Goal: Transaction & Acquisition: Purchase product/service

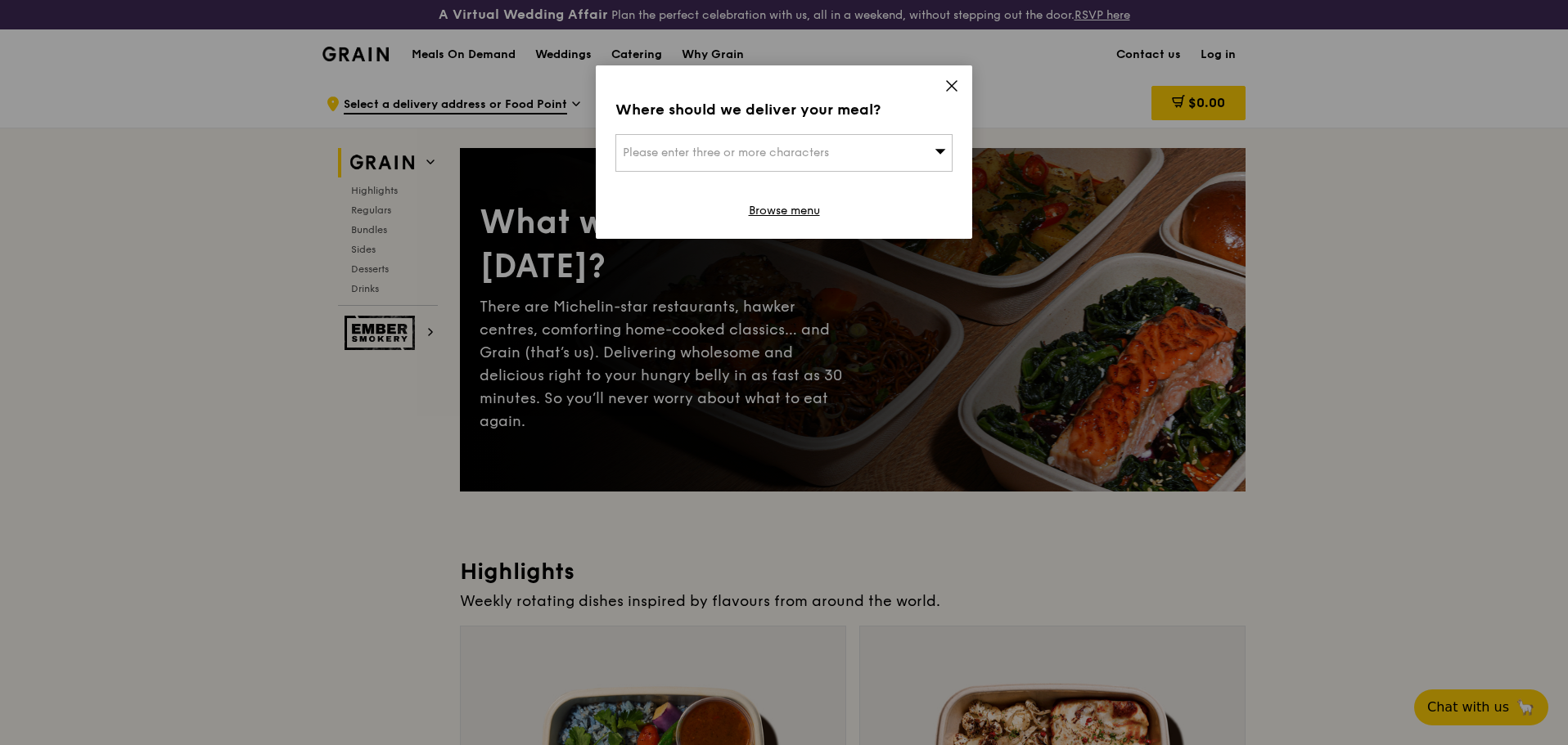
click at [956, 81] on icon at bounding box center [952, 86] width 10 height 10
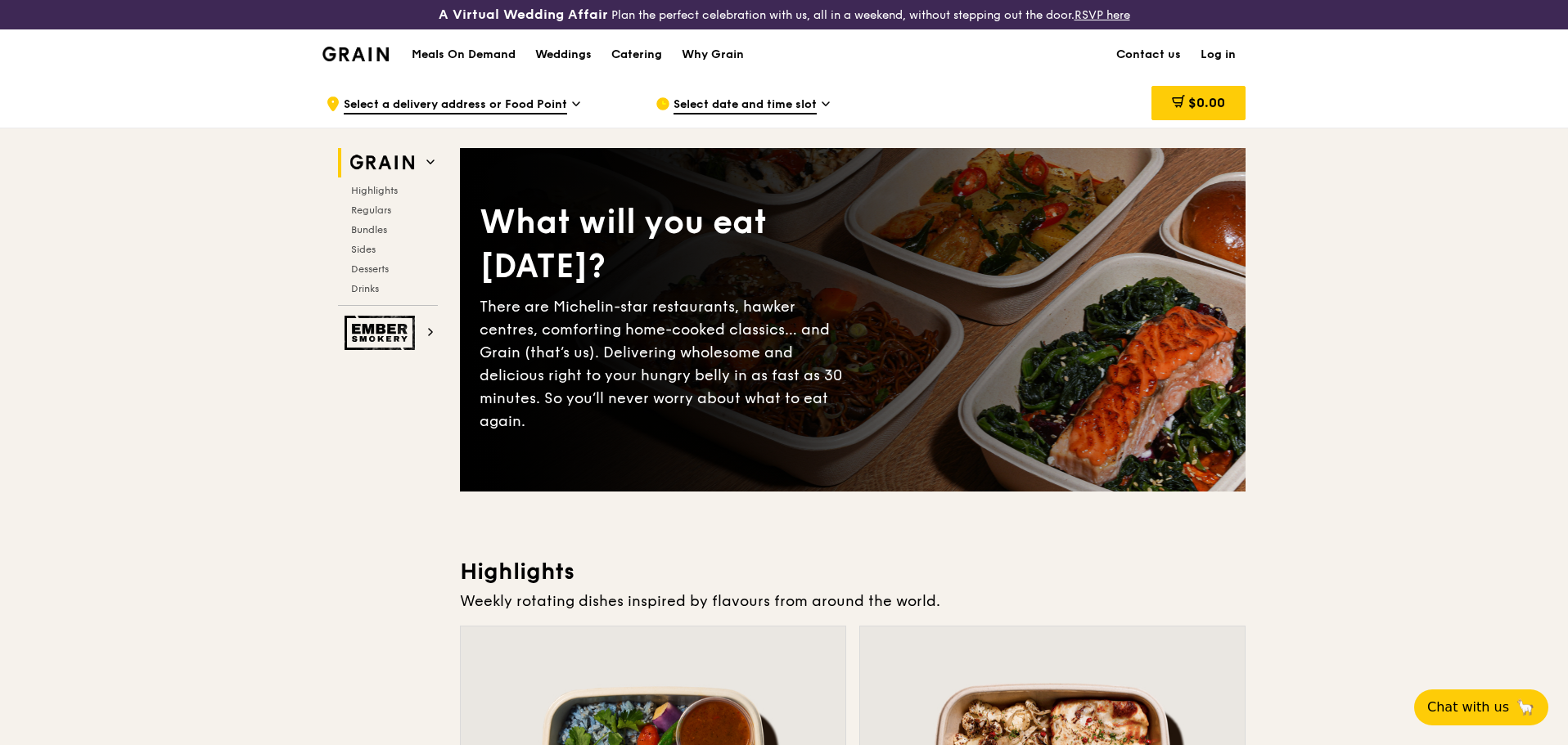
click at [453, 56] on h1 "Meals On Demand" at bounding box center [464, 55] width 104 height 17
click at [455, 51] on h1 "Meals On Demand" at bounding box center [464, 55] width 104 height 17
click at [392, 208] on span "Regulars" at bounding box center [372, 210] width 44 height 11
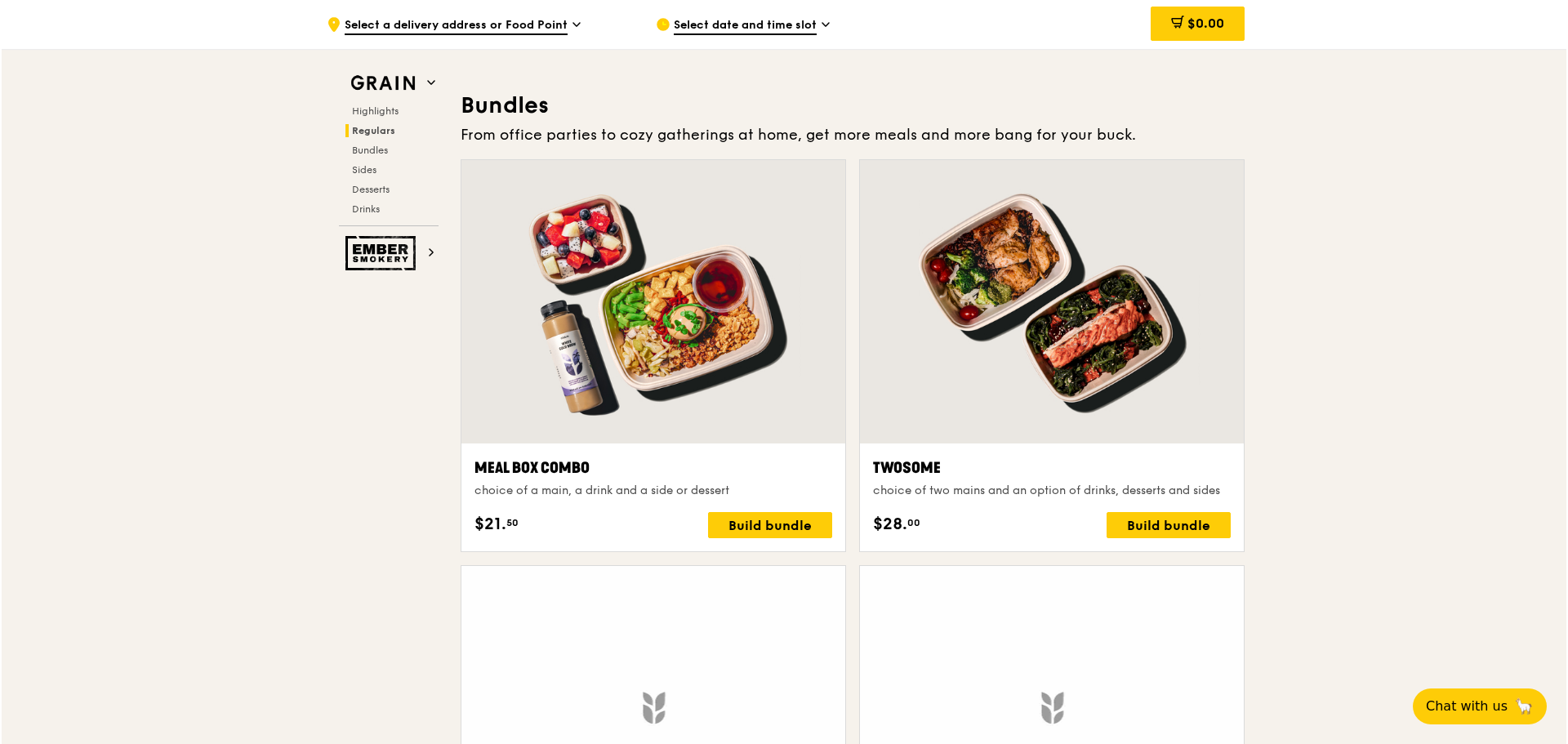
scroll to position [2510, 0]
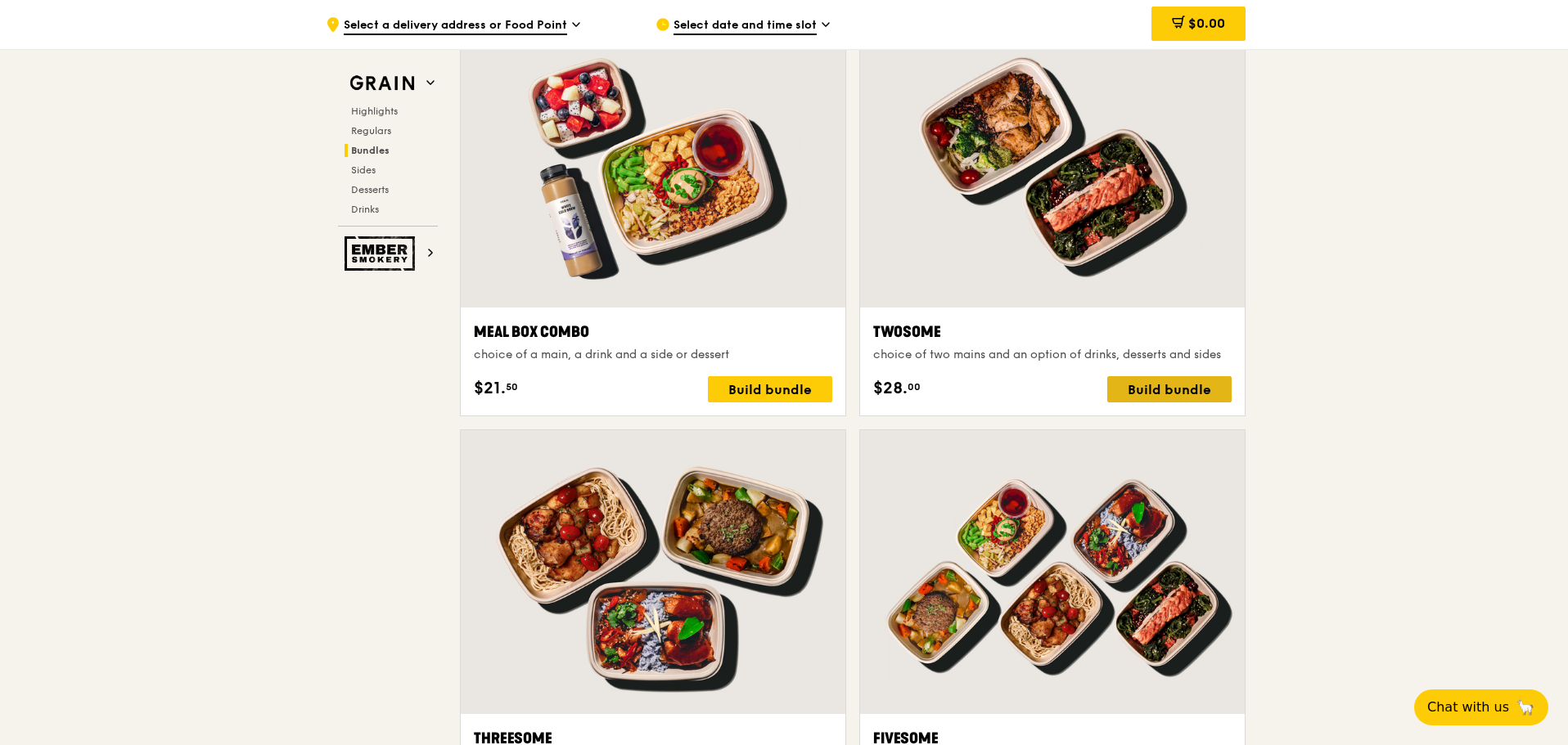
click at [1196, 391] on div "Build bundle" at bounding box center [1169, 390] width 124 height 26
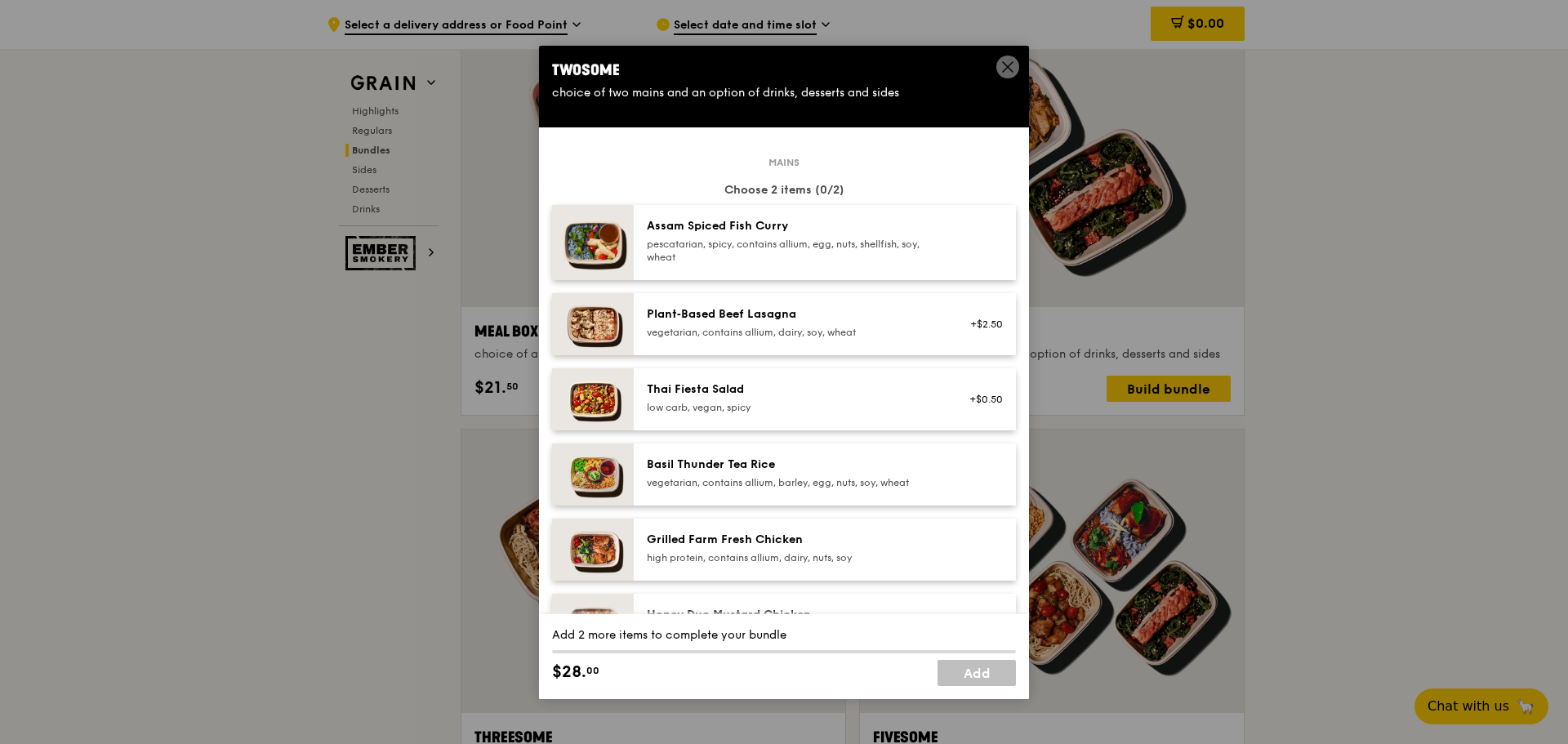
click at [784, 473] on div "Basil Thunder Tea Rice vegetarian, contains allium, barley, egg, nuts, soy, whe…" at bounding box center [793, 472] width 293 height 32
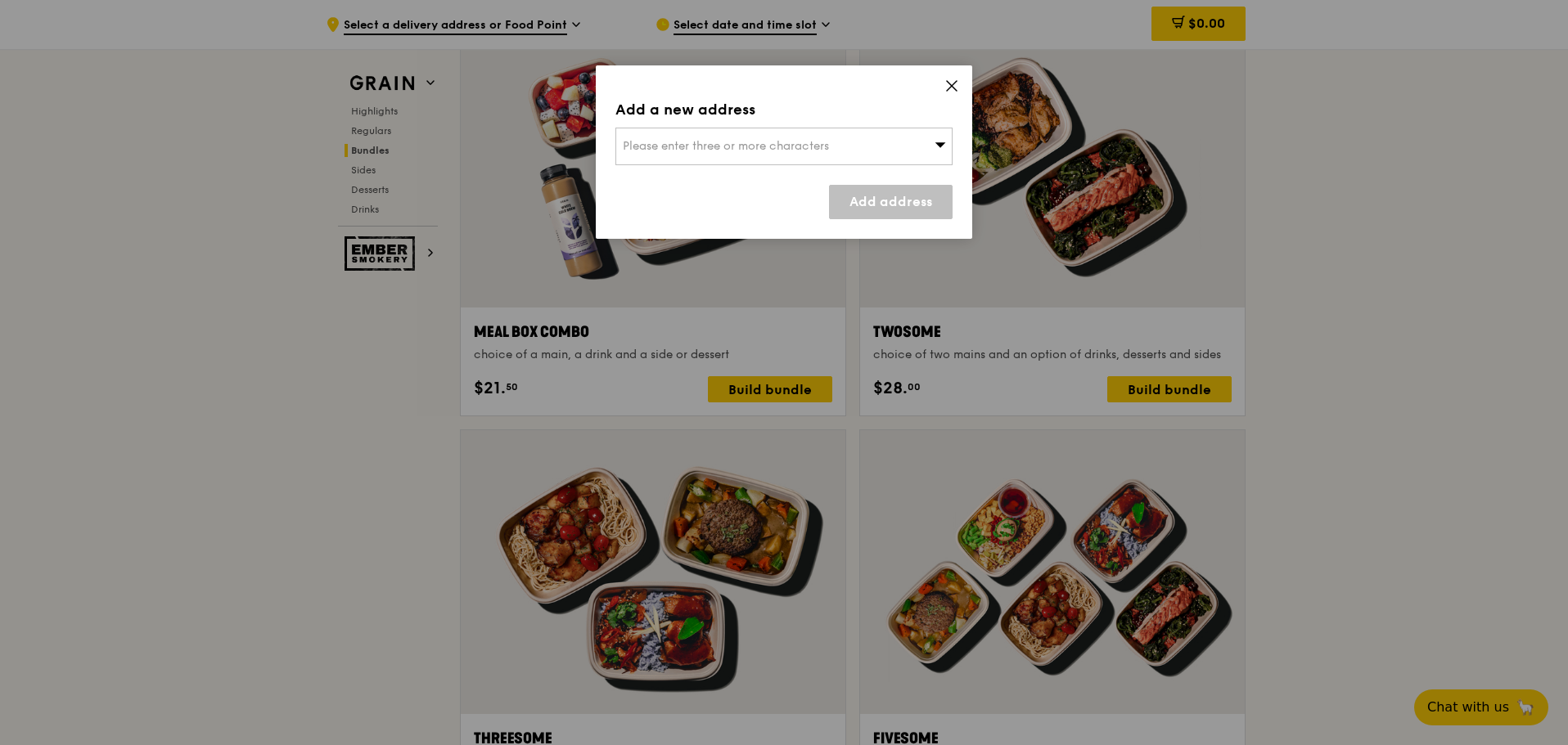
click at [739, 150] on span "Please enter three or more characters" at bounding box center [726, 145] width 206 height 14
click at [952, 79] on icon at bounding box center [952, 86] width 15 height 15
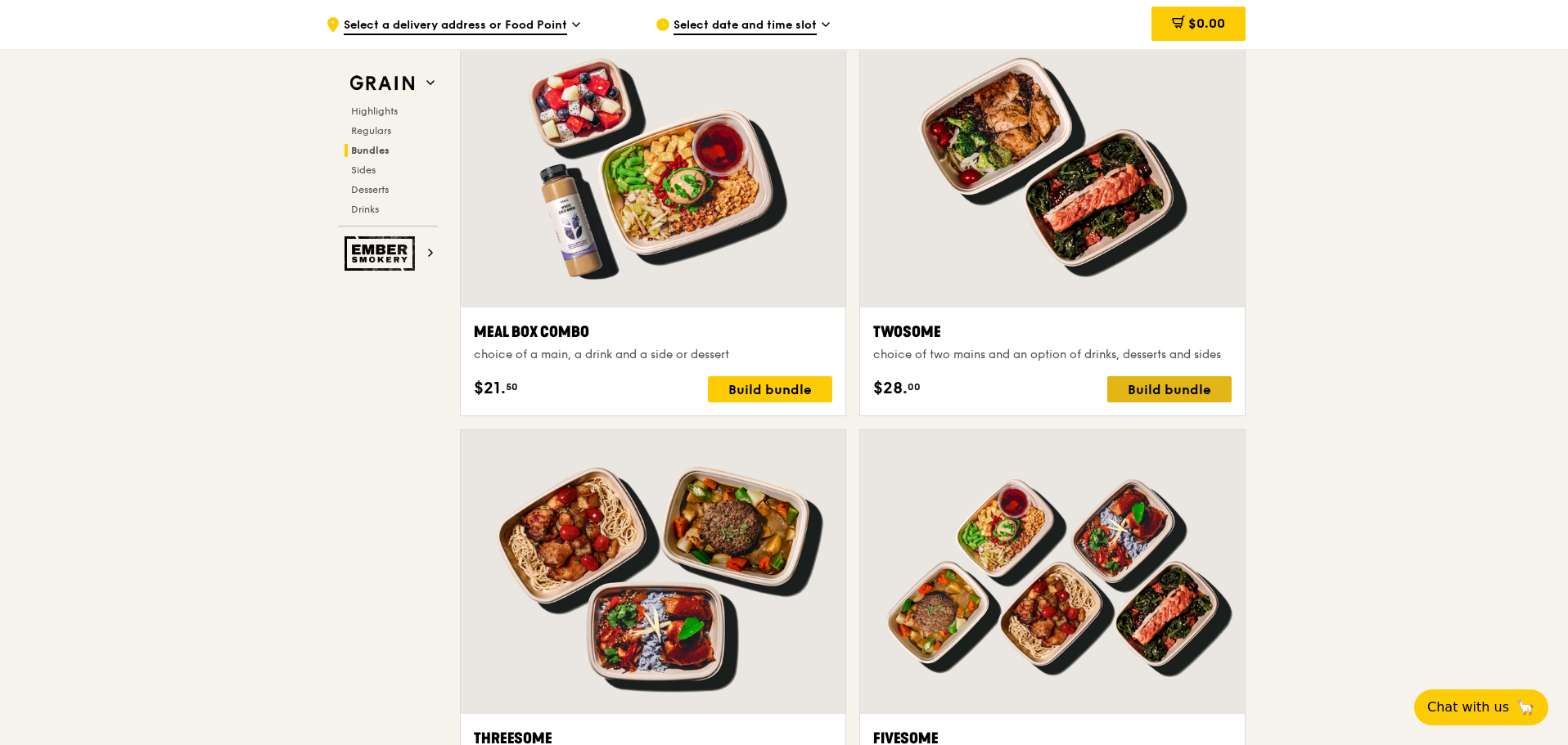
click at [1150, 397] on div "Build bundle" at bounding box center [1169, 390] width 124 height 26
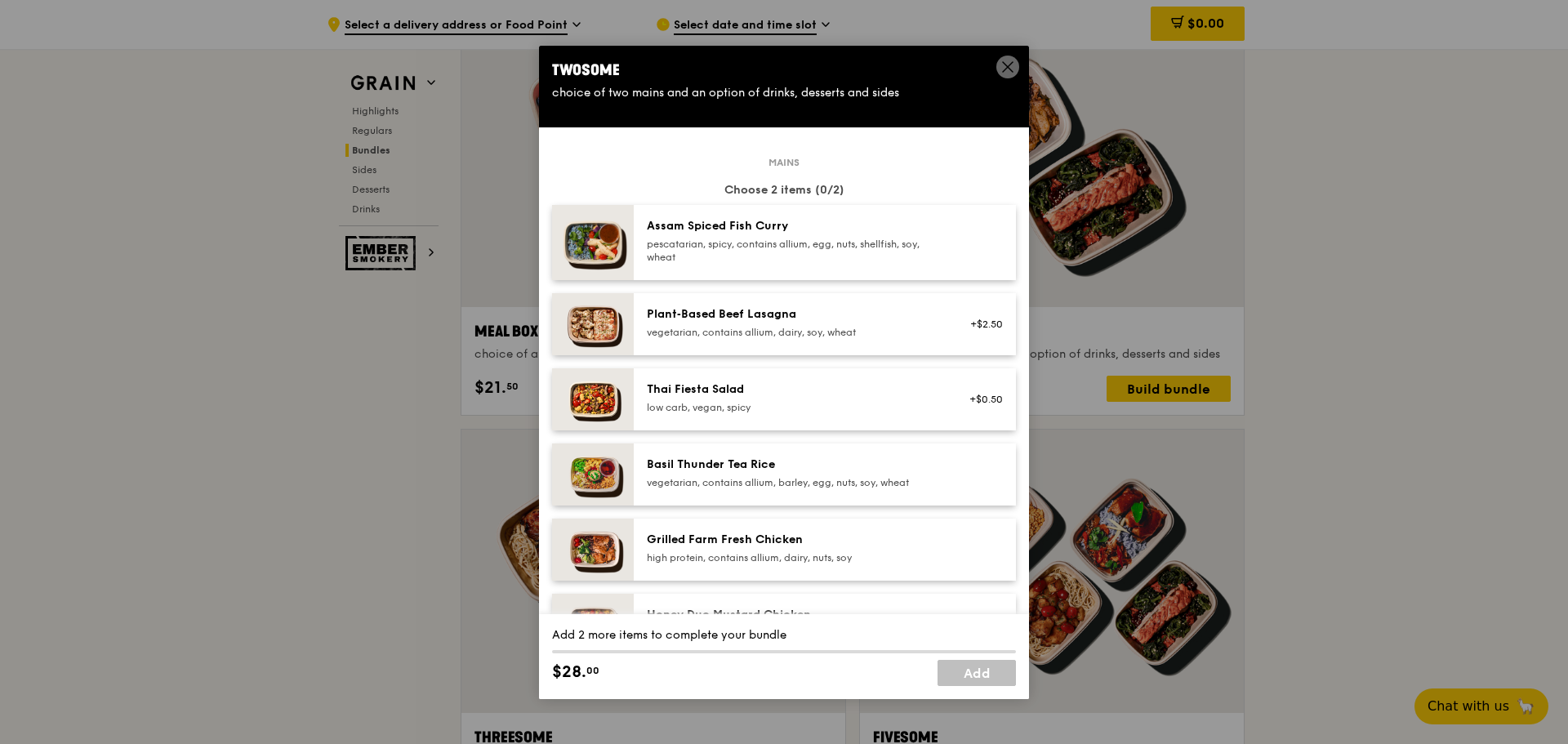
click at [734, 470] on div "Basil Thunder Tea Rice" at bounding box center [793, 465] width 293 height 17
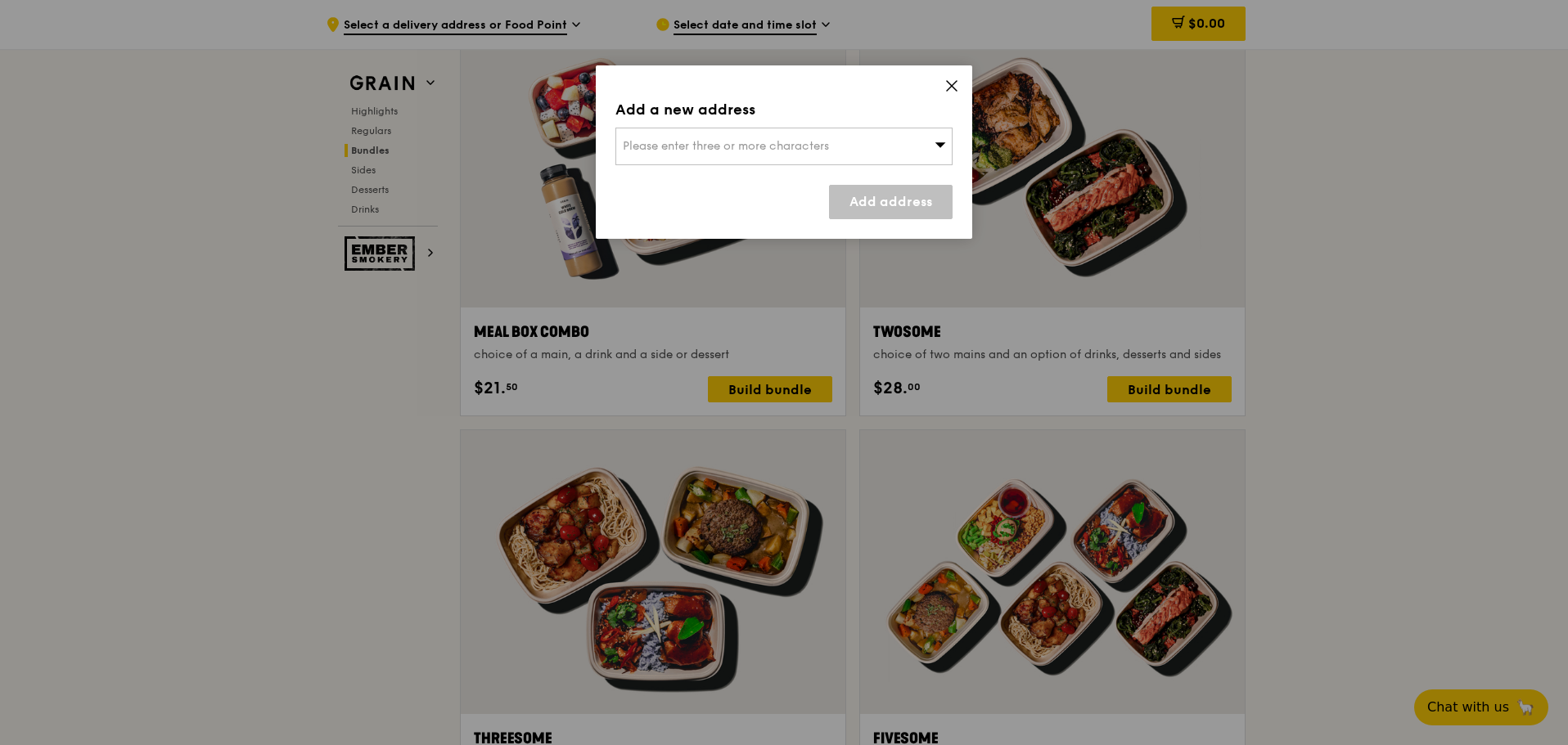
click at [707, 152] on span "Please enter three or more characters" at bounding box center [726, 145] width 206 height 14
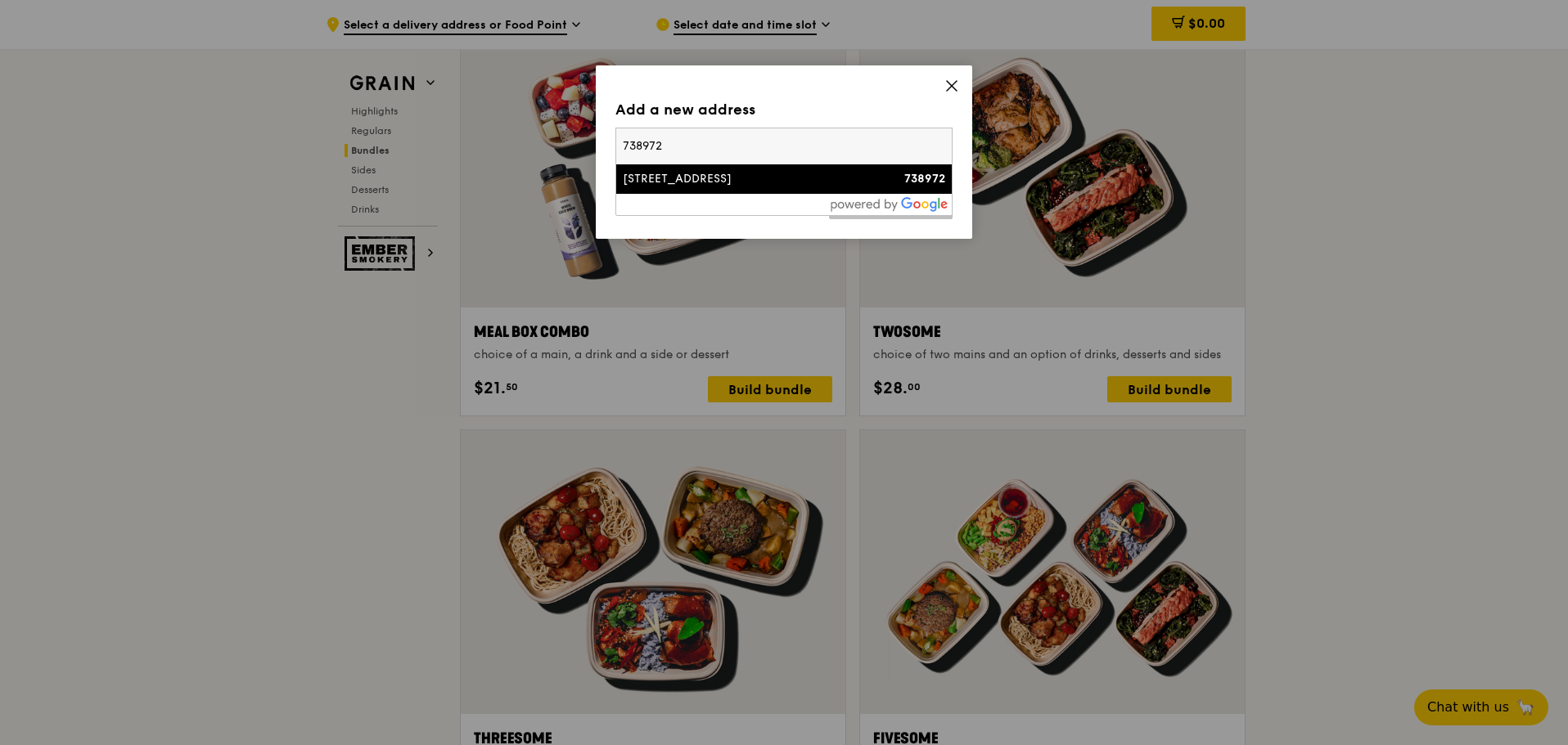
type input "738972"
click at [705, 181] on div "[STREET_ADDRESS]" at bounding box center [744, 180] width 243 height 17
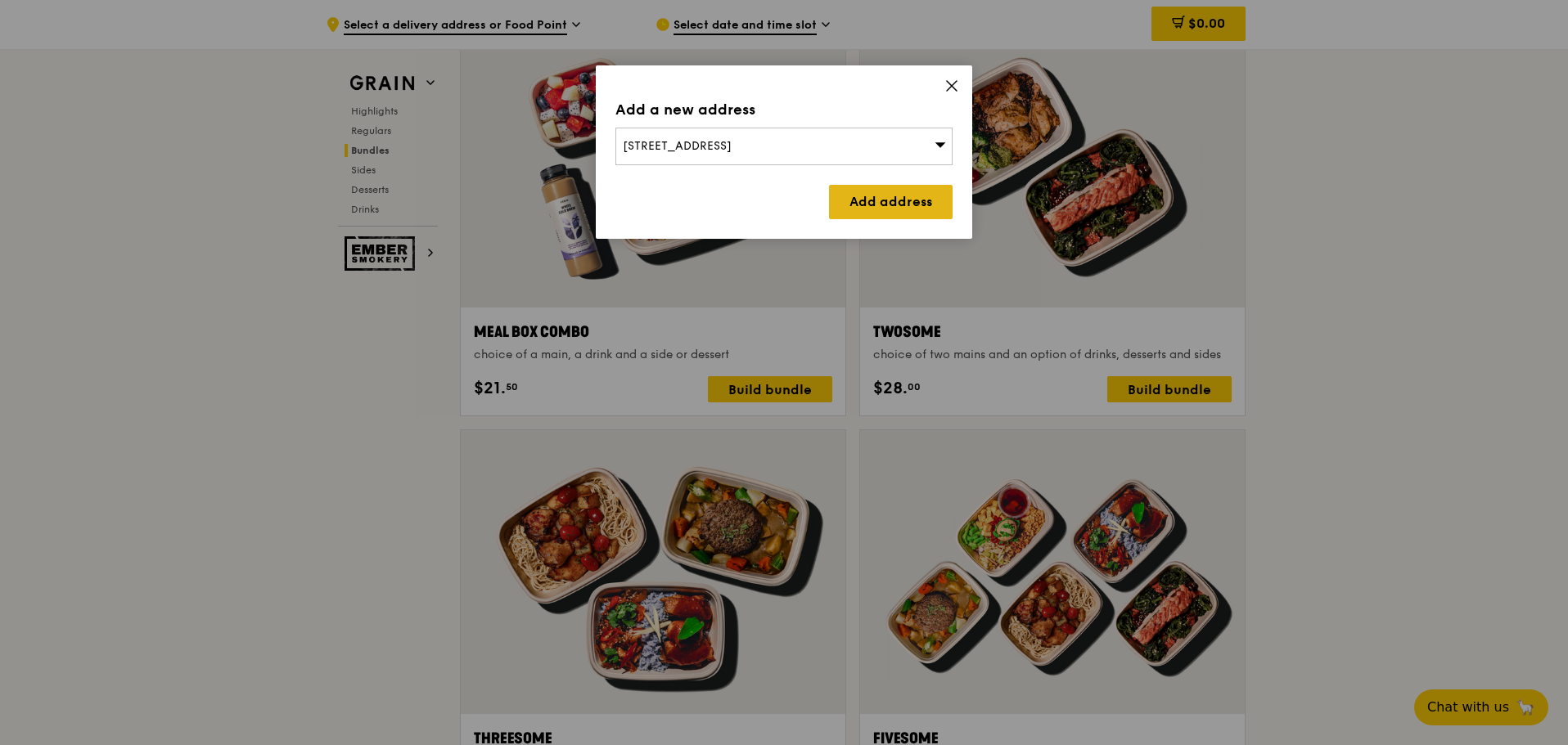
click at [853, 189] on link "Add address" at bounding box center [890, 202] width 123 height 34
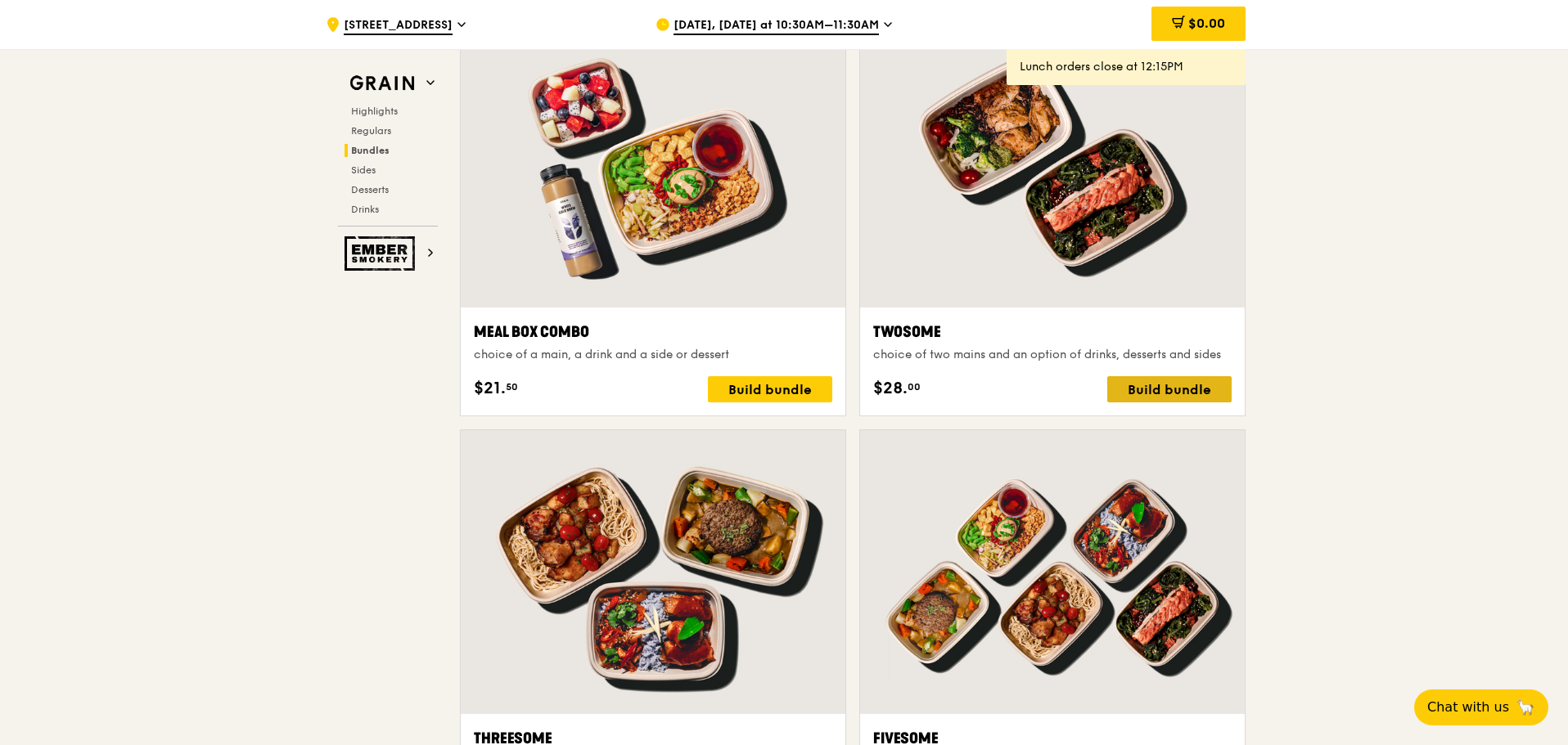
click at [1161, 391] on div "Build bundle" at bounding box center [1169, 390] width 124 height 26
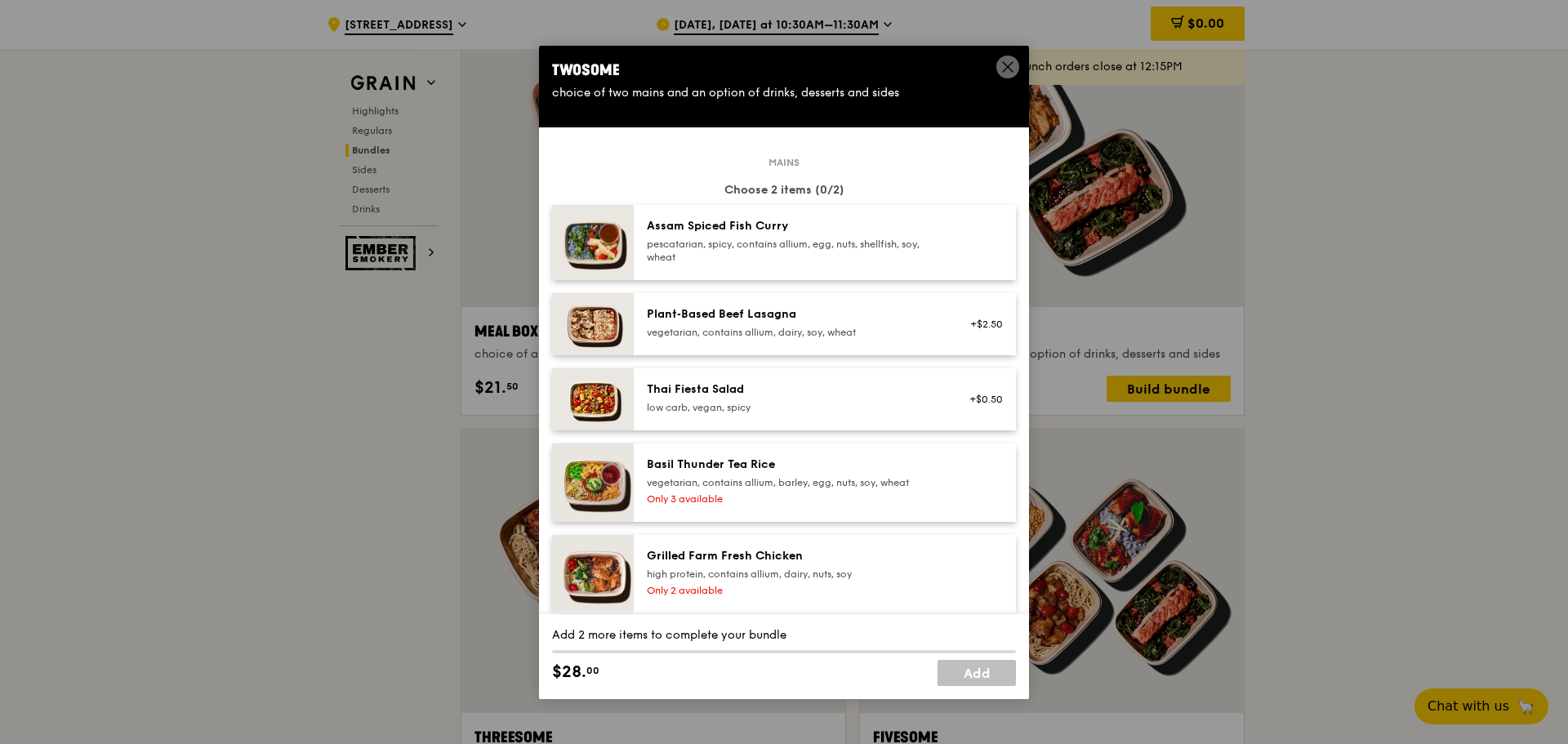
click at [836, 458] on div "Basil Thunder Tea Rice" at bounding box center [793, 465] width 293 height 17
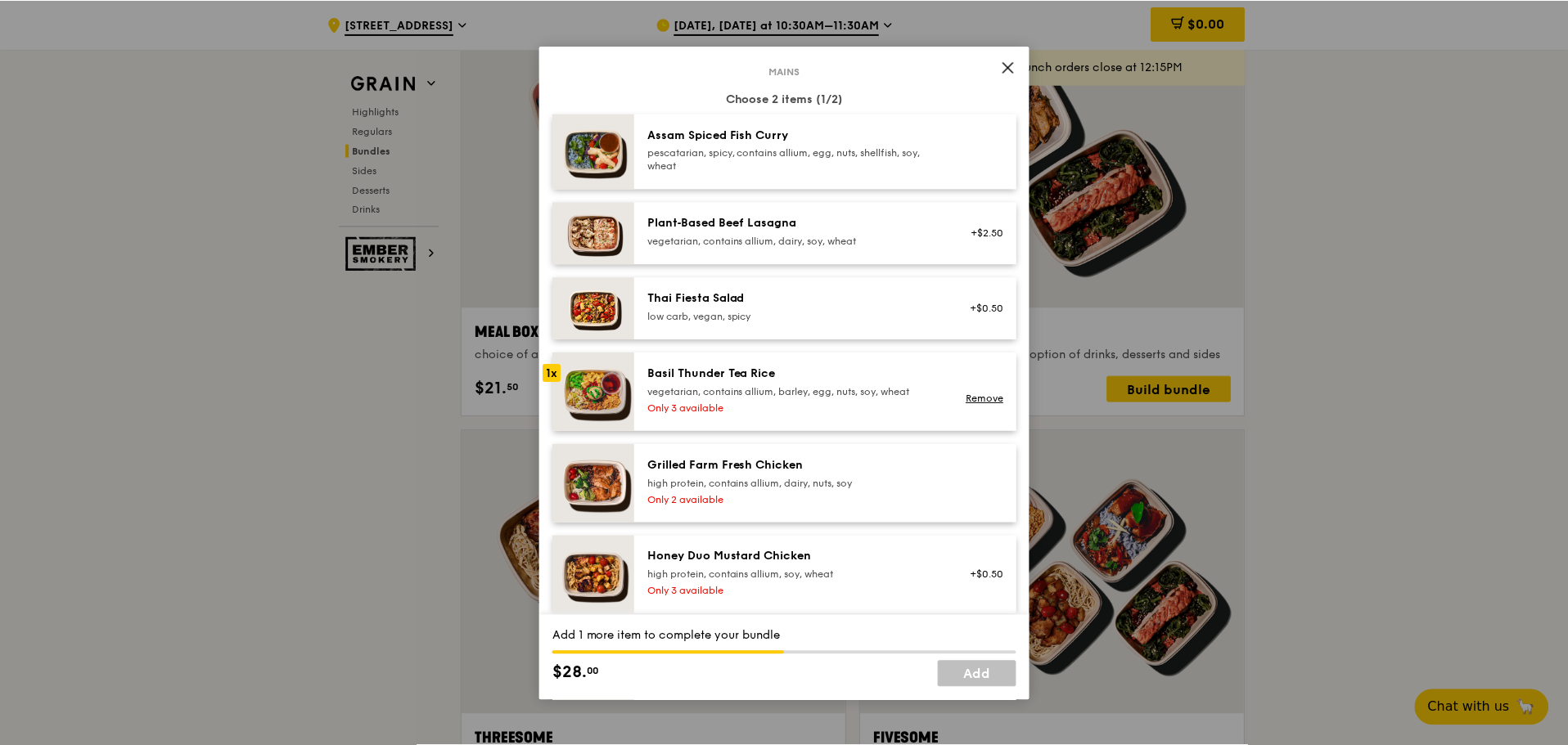
scroll to position [81, 0]
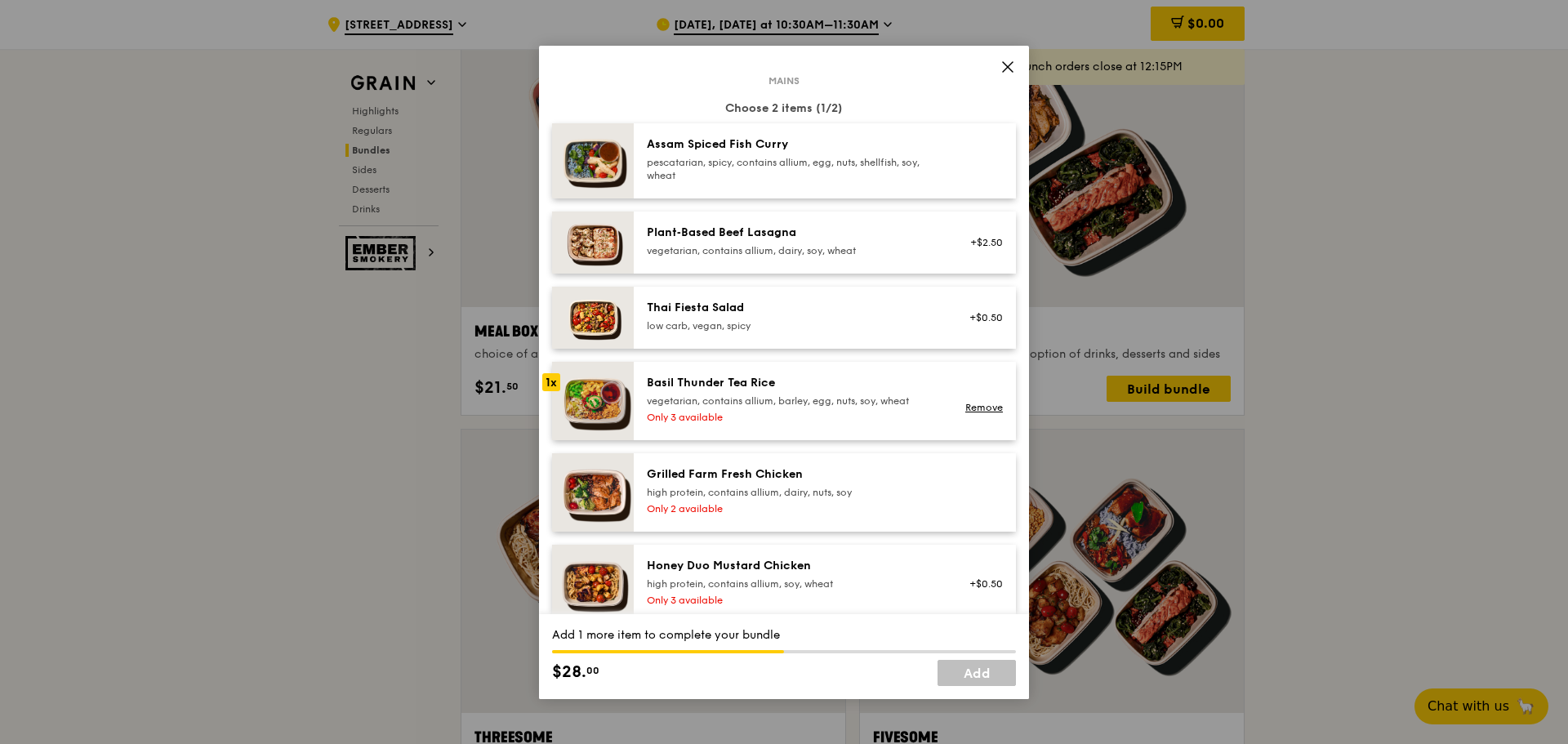
click at [771, 306] on div "Thai Fiesta Salad" at bounding box center [793, 308] width 293 height 17
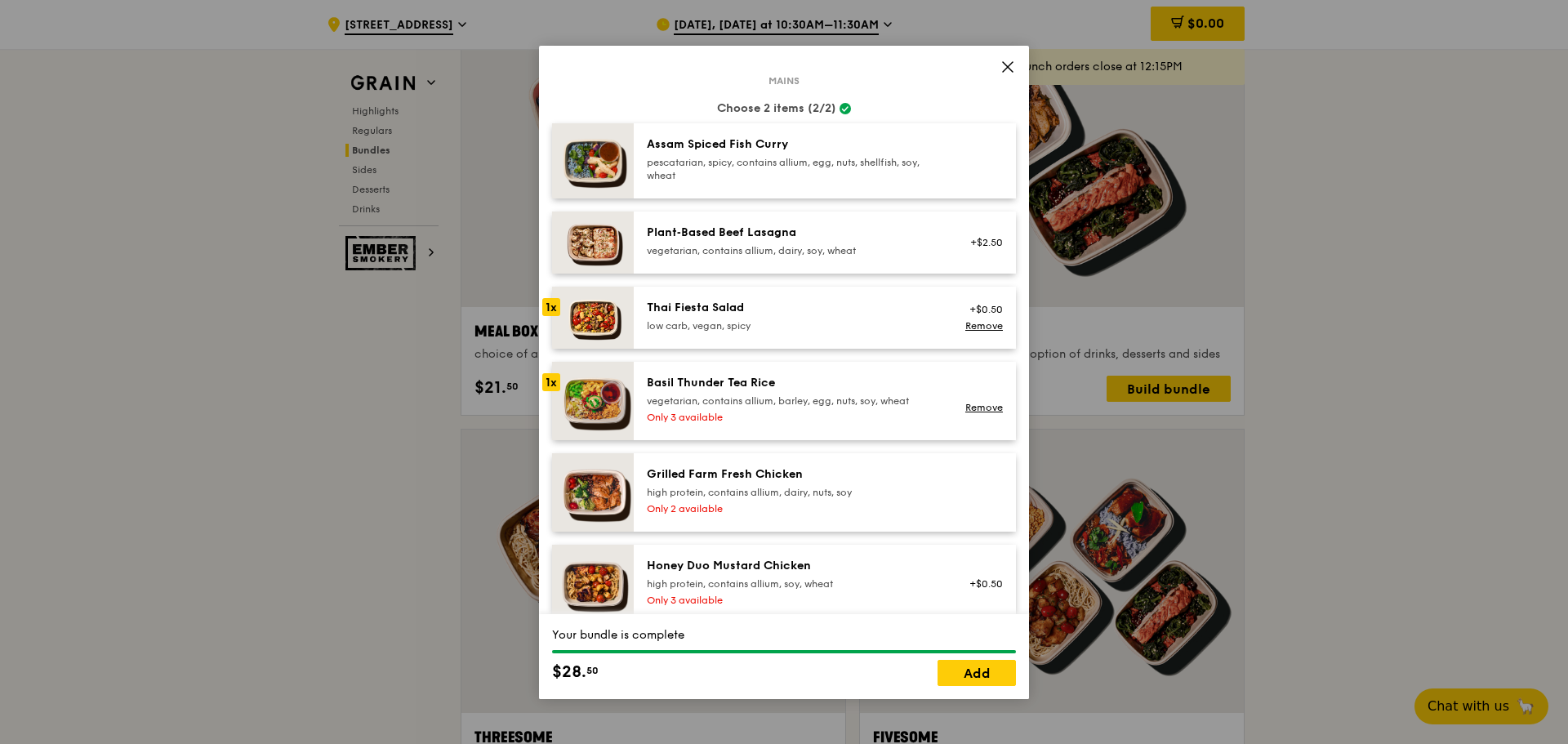
click at [666, 316] on div "Thai Fiesta Salad low carb, vegan, spicy" at bounding box center [793, 315] width 293 height 32
click at [544, 306] on div "1x" at bounding box center [551, 307] width 18 height 18
click at [849, 244] on div "vegetarian, contains allium, dairy, soy, wheat" at bounding box center [793, 250] width 293 height 13
click at [984, 330] on link "Remove" at bounding box center [984, 326] width 38 height 11
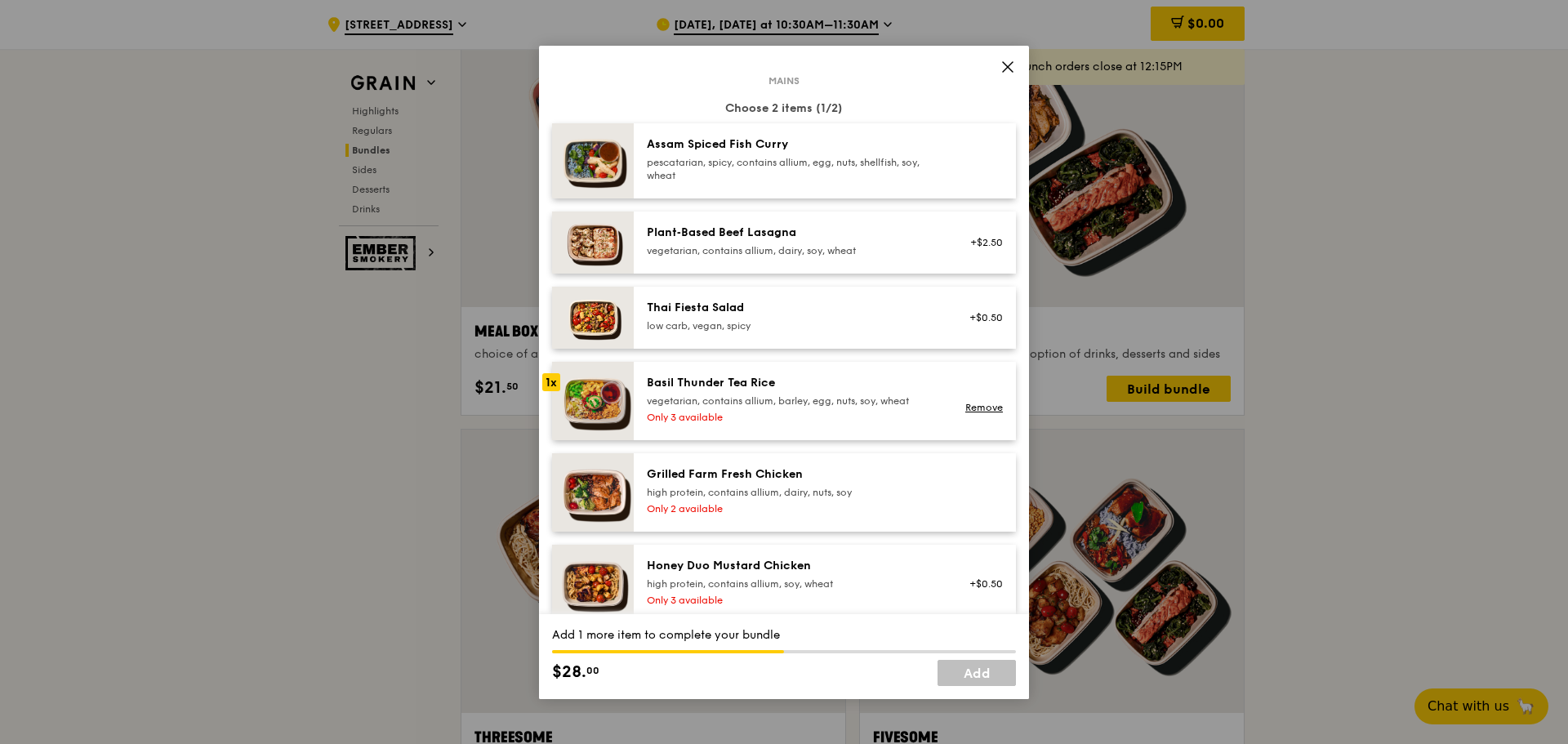
click at [678, 245] on div "vegetarian, contains allium, dairy, soy, wheat" at bounding box center [793, 250] width 293 height 13
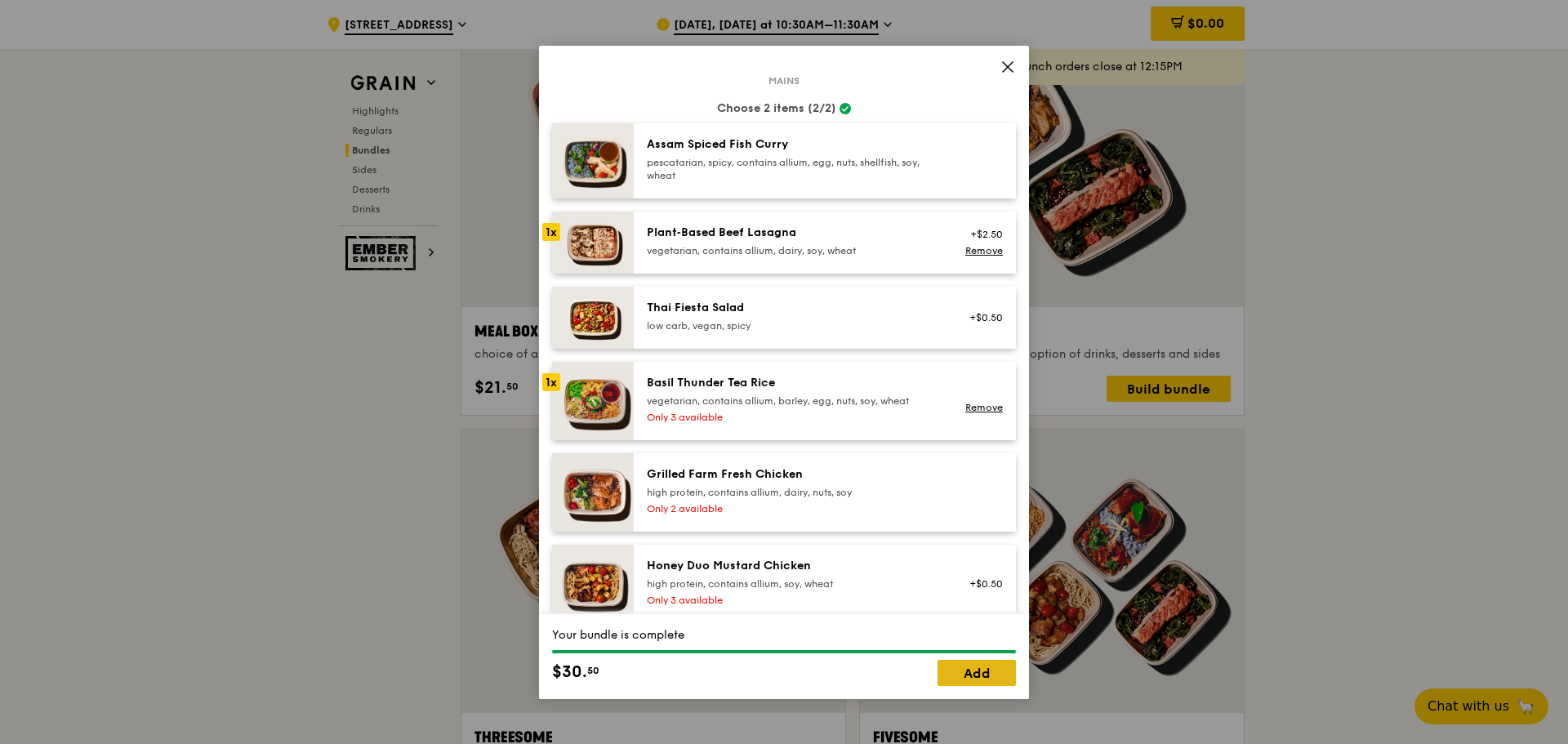
click at [954, 673] on link "Add" at bounding box center [977, 673] width 79 height 26
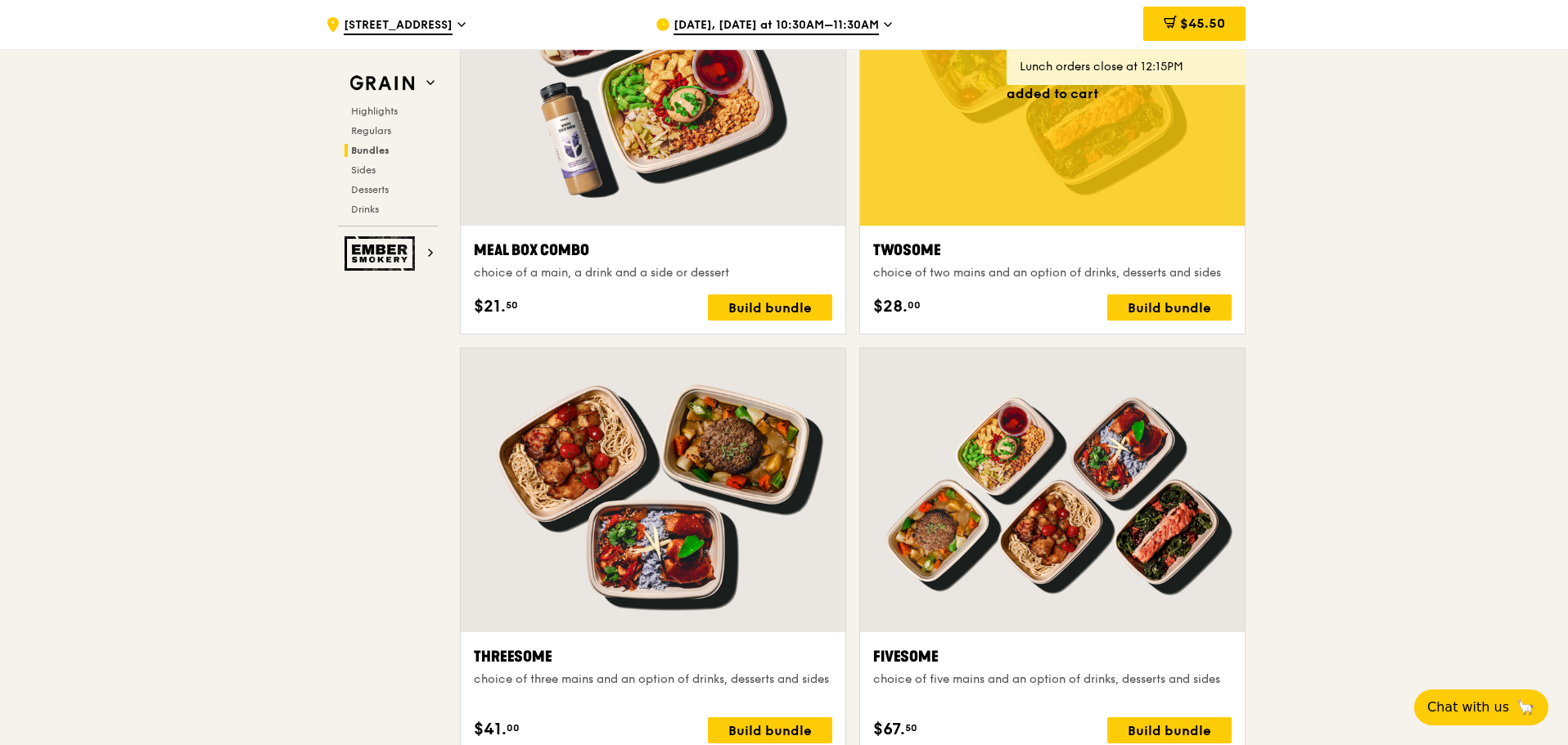
scroll to position [2923, 0]
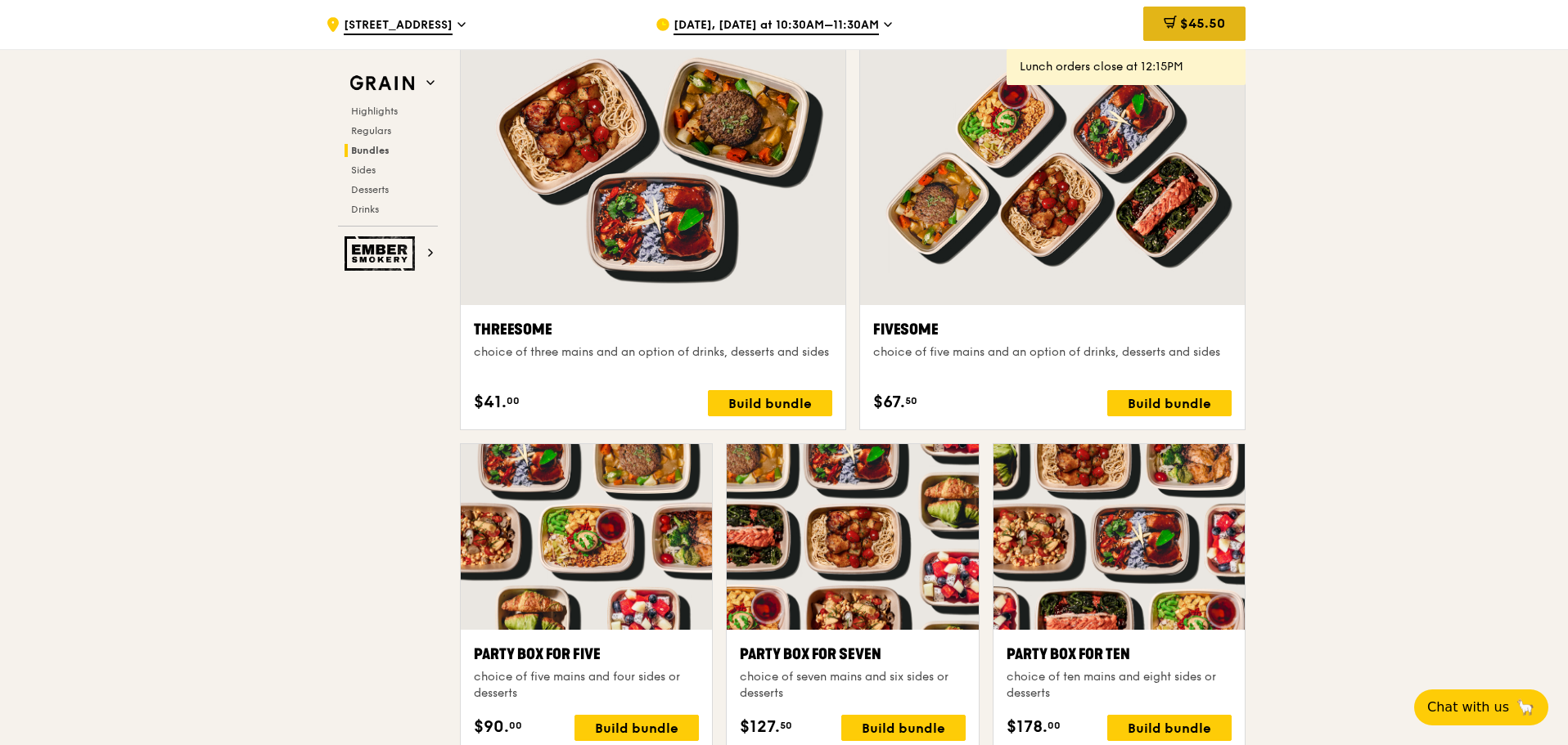
click at [1226, 23] on div "$45.50" at bounding box center [1194, 23] width 103 height 34
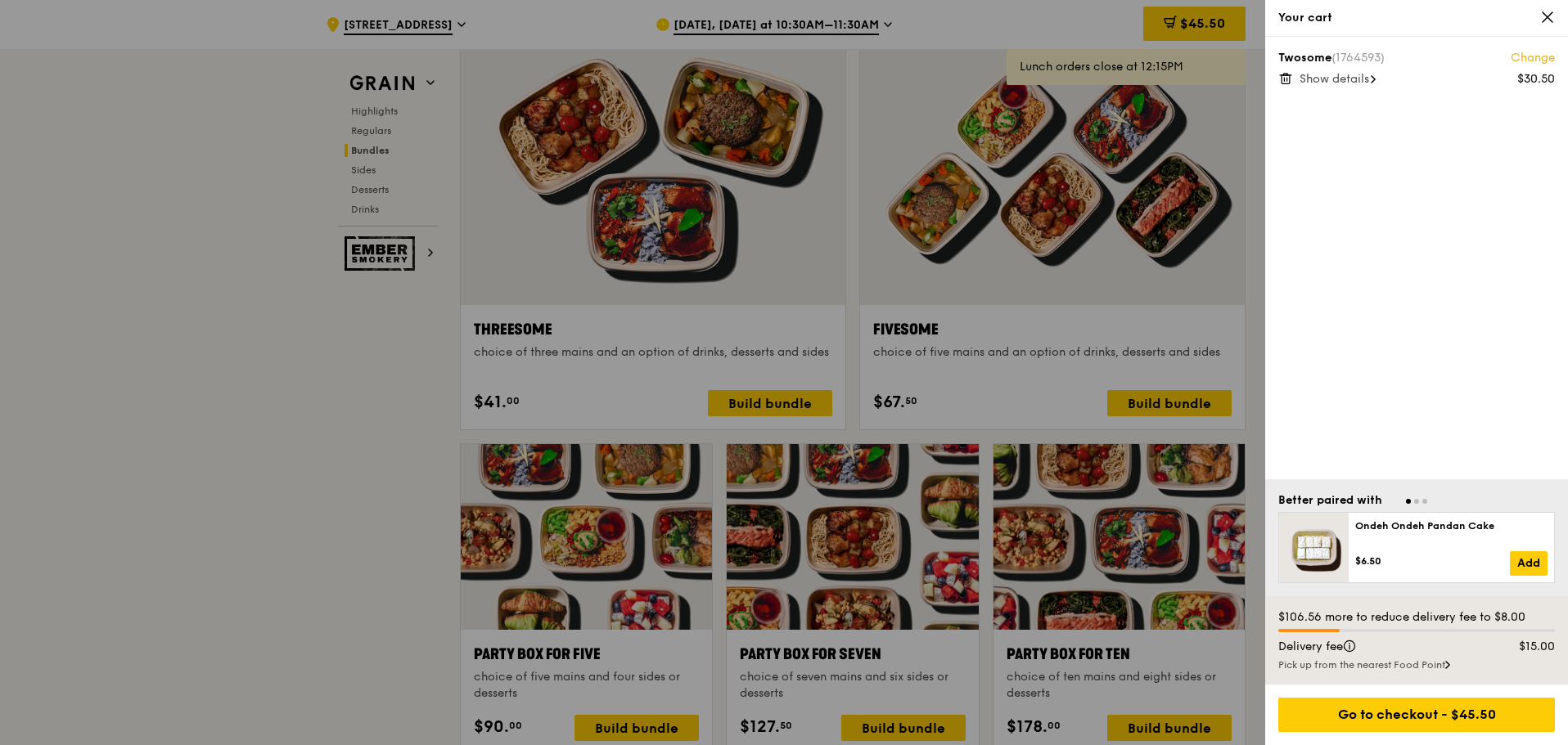
click at [1359, 80] on span "Show details" at bounding box center [1334, 79] width 69 height 14
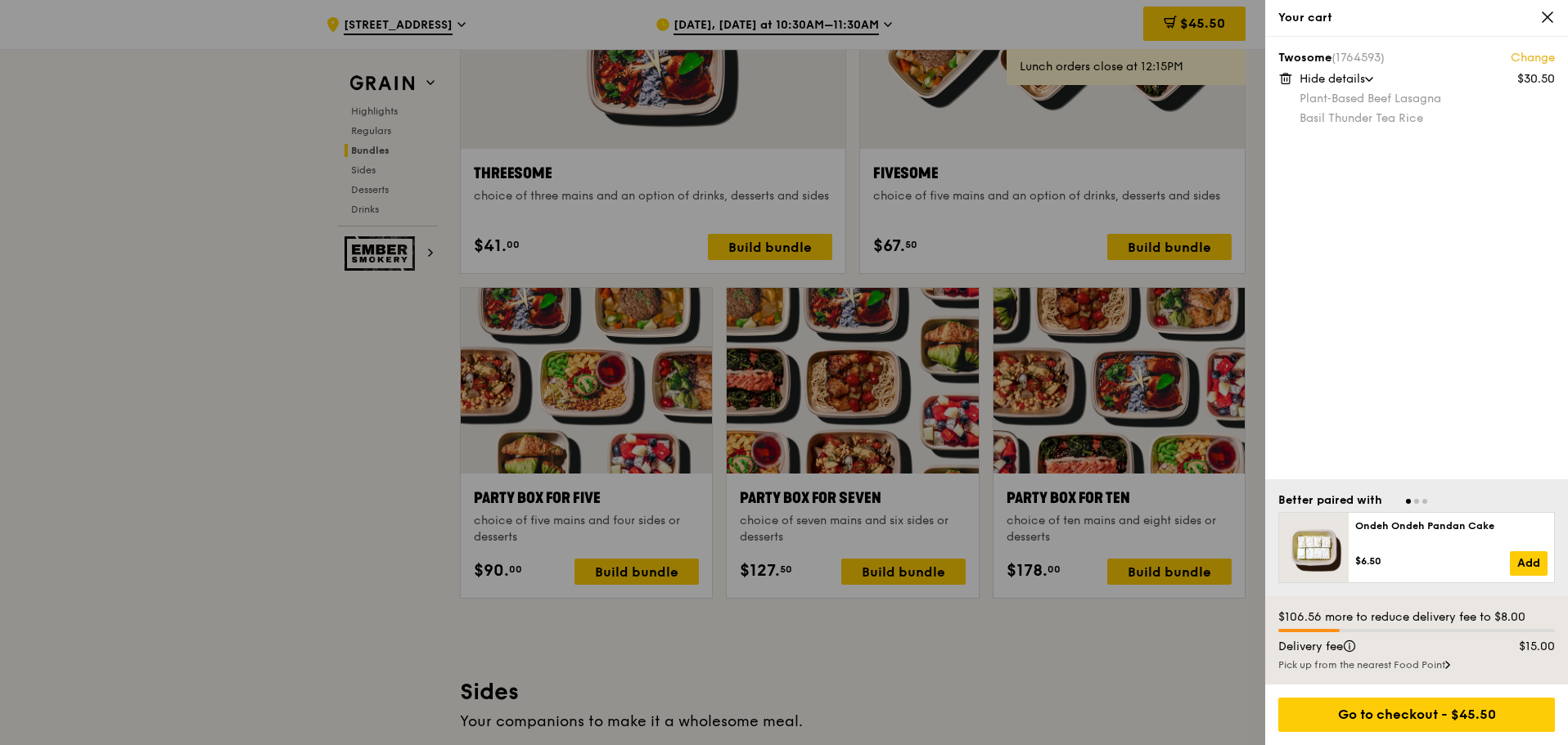
scroll to position [3168, 0]
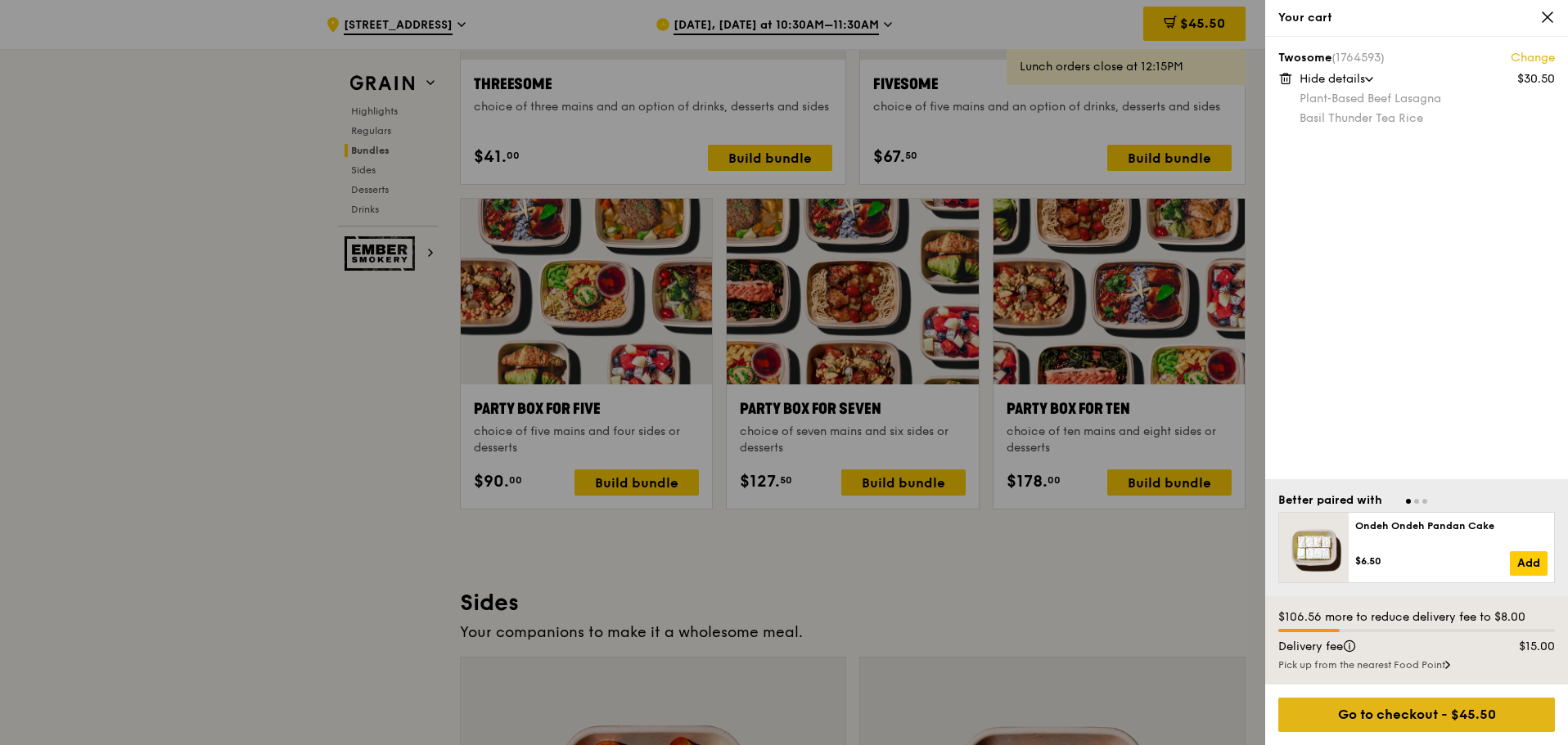
click at [1362, 716] on div "Go to checkout - $45.50" at bounding box center [1416, 714] width 277 height 34
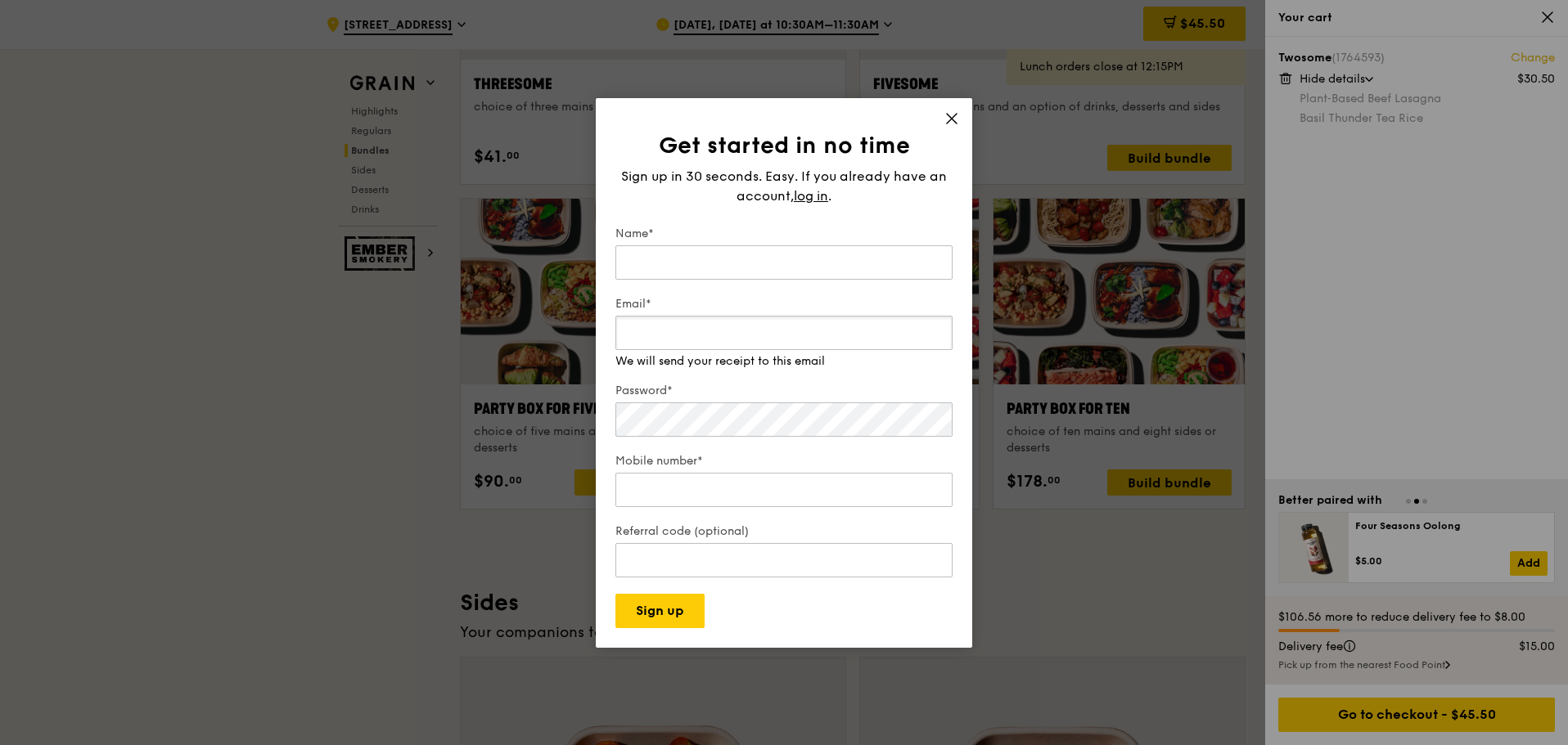
click at [694, 353] on div "Email* We will send your receipt to this email" at bounding box center [784, 333] width 337 height 74
type input "adeline.goh@givaudan.com"
click at [688, 275] on input "Name*" at bounding box center [784, 262] width 337 height 34
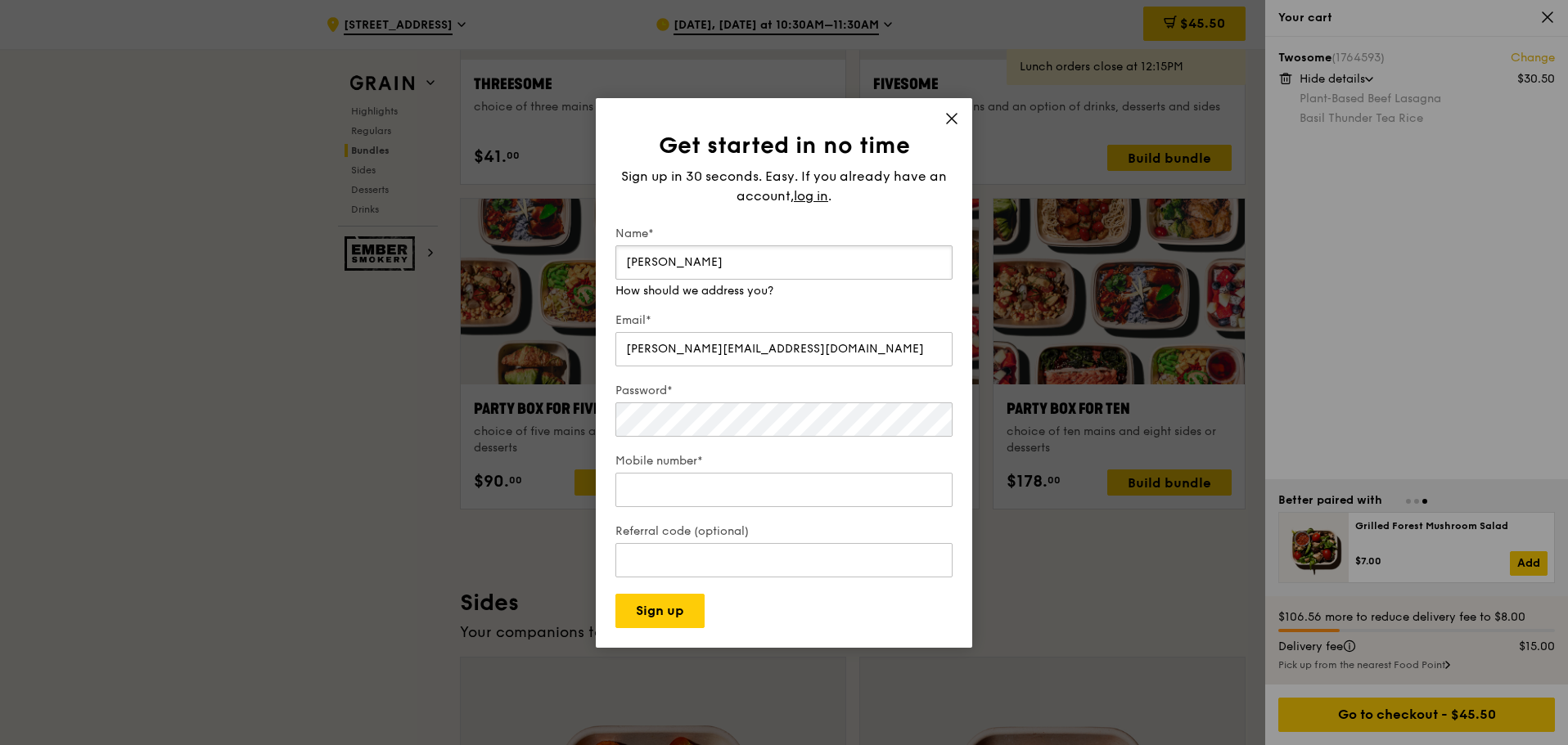
type input "Adeline Goh"
click at [948, 119] on icon at bounding box center [952, 118] width 15 height 15
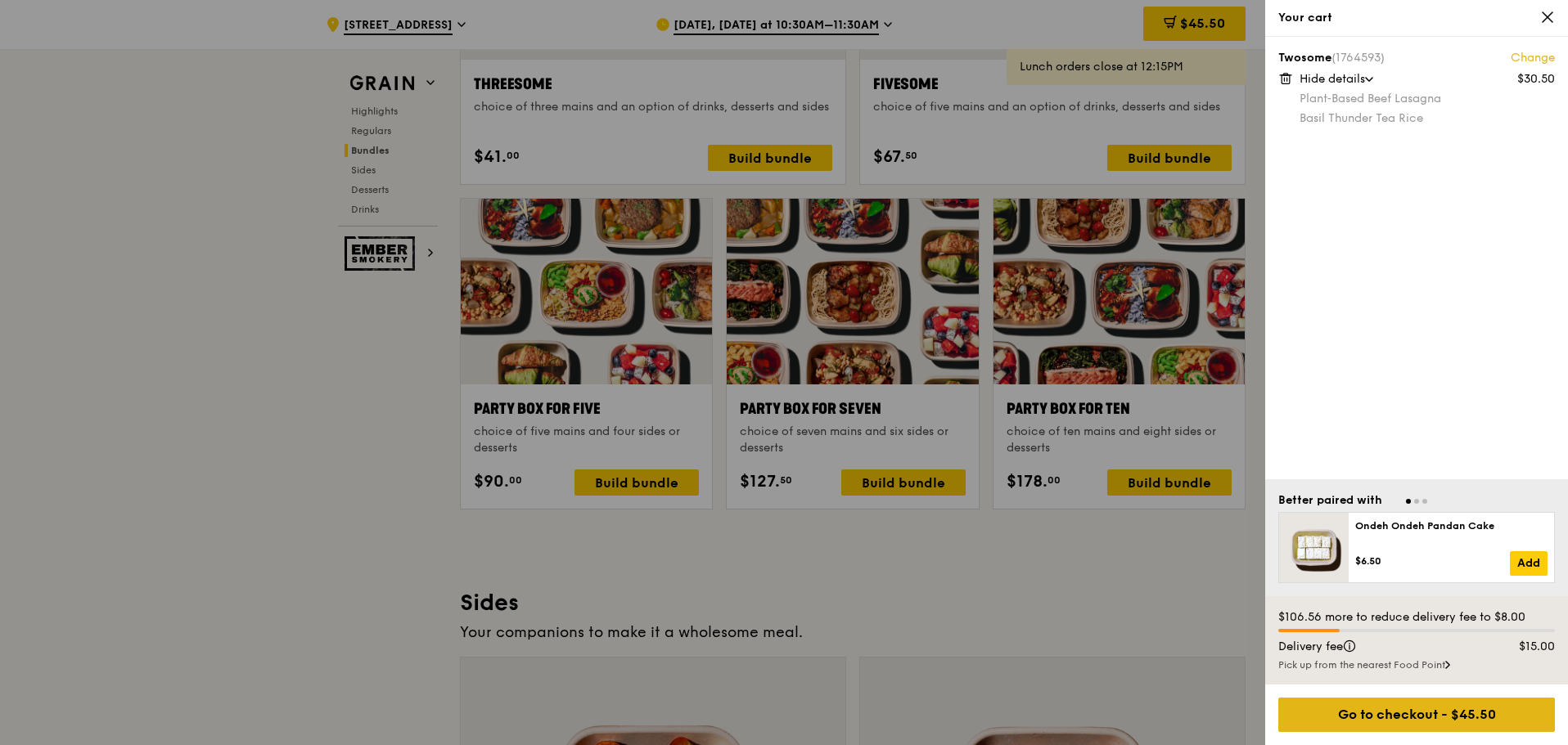
click at [1431, 707] on div "Go to checkout - $45.50" at bounding box center [1416, 714] width 277 height 34
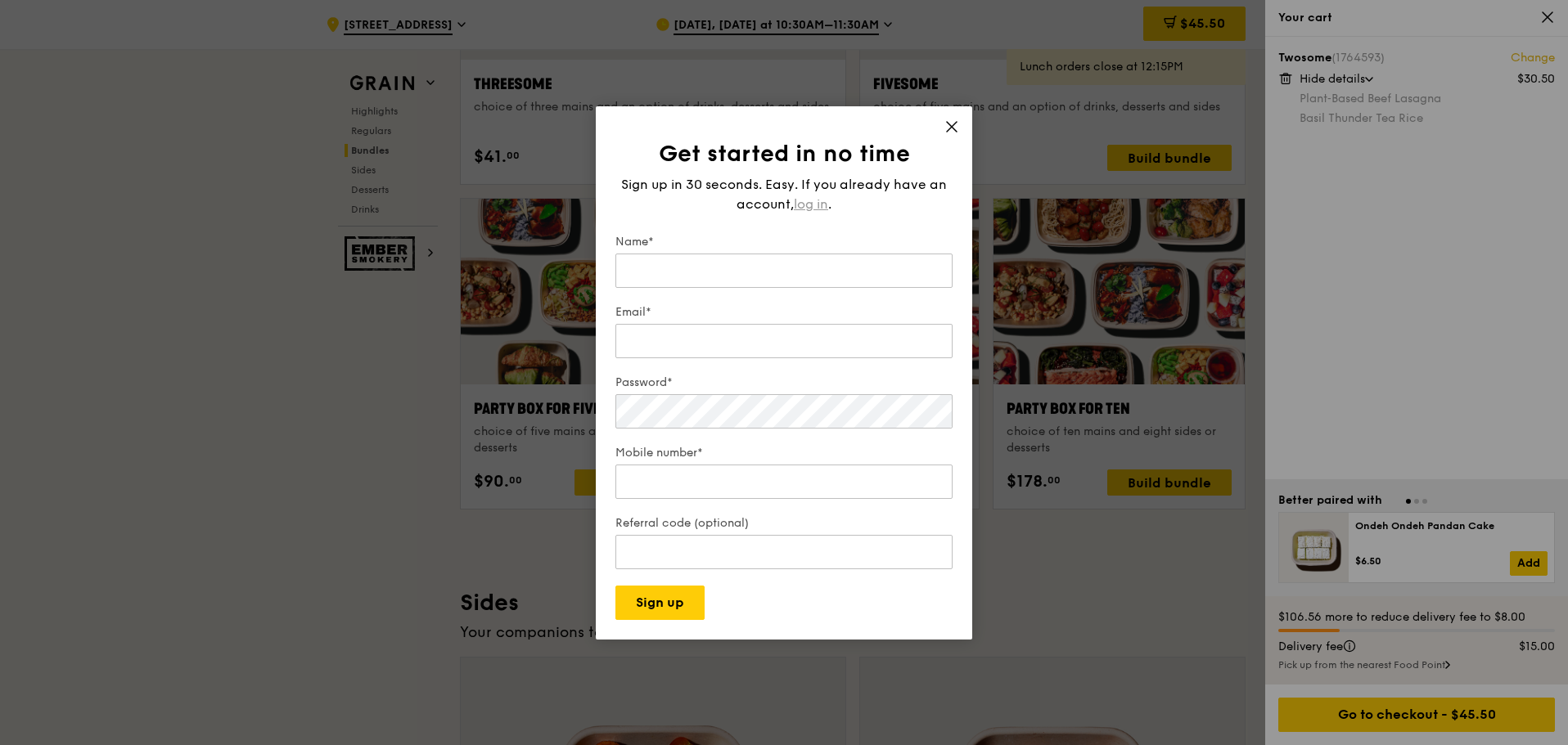
click at [800, 194] on span "log in" at bounding box center [811, 204] width 34 height 19
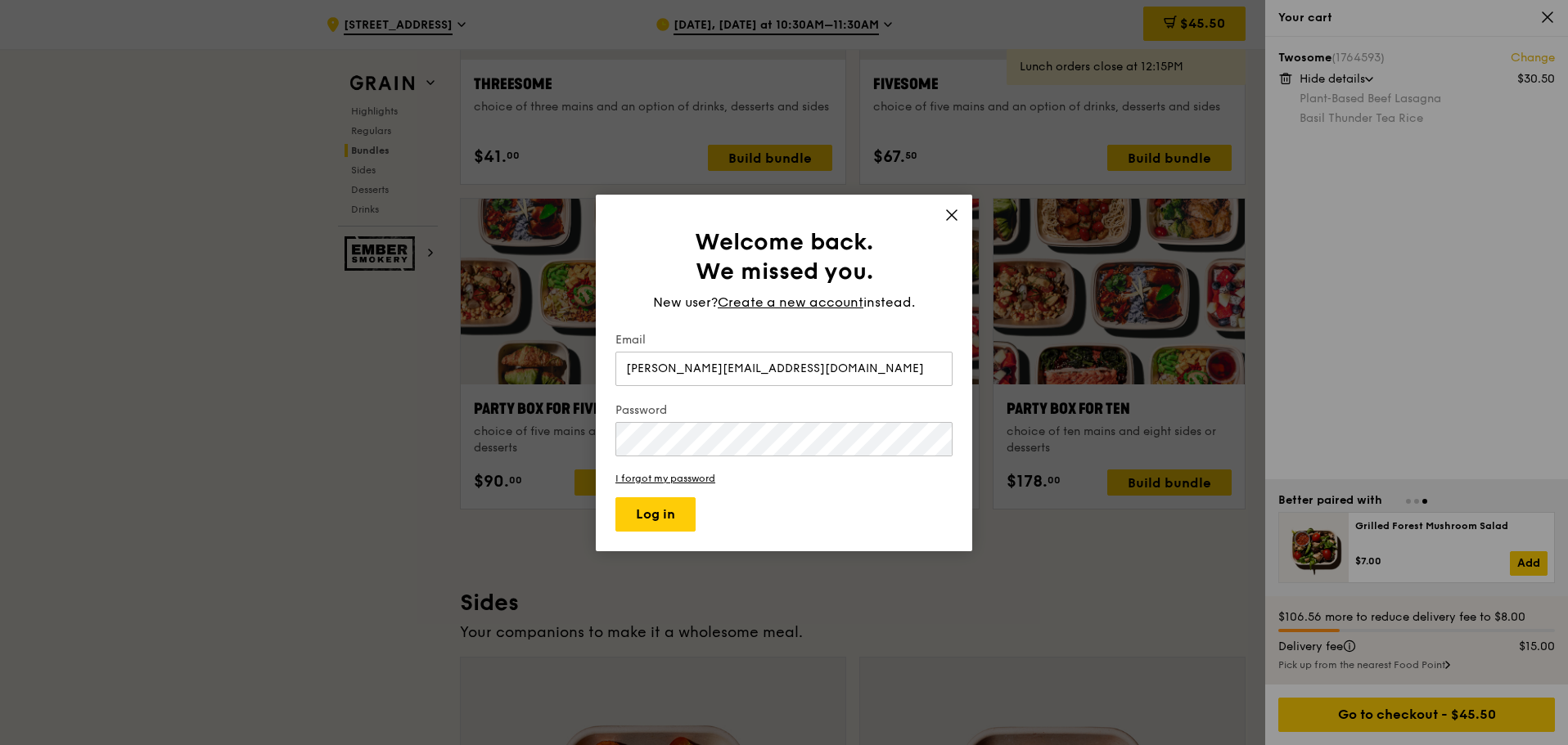
type input "adeline.goh@givaudan.com"
click at [660, 527] on button "Log in" at bounding box center [655, 515] width 81 height 34
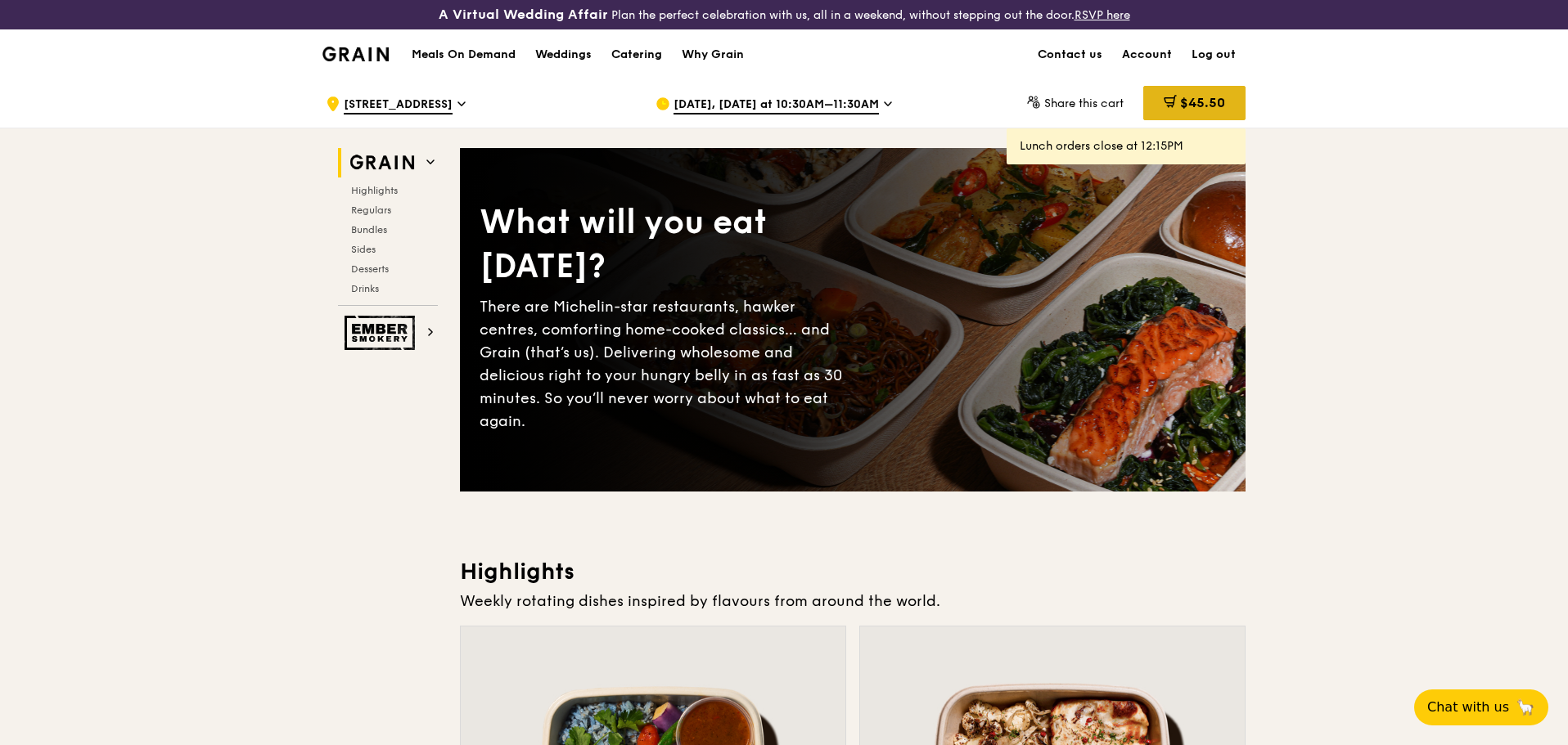
click at [1176, 103] on div "$45.50" at bounding box center [1194, 103] width 103 height 34
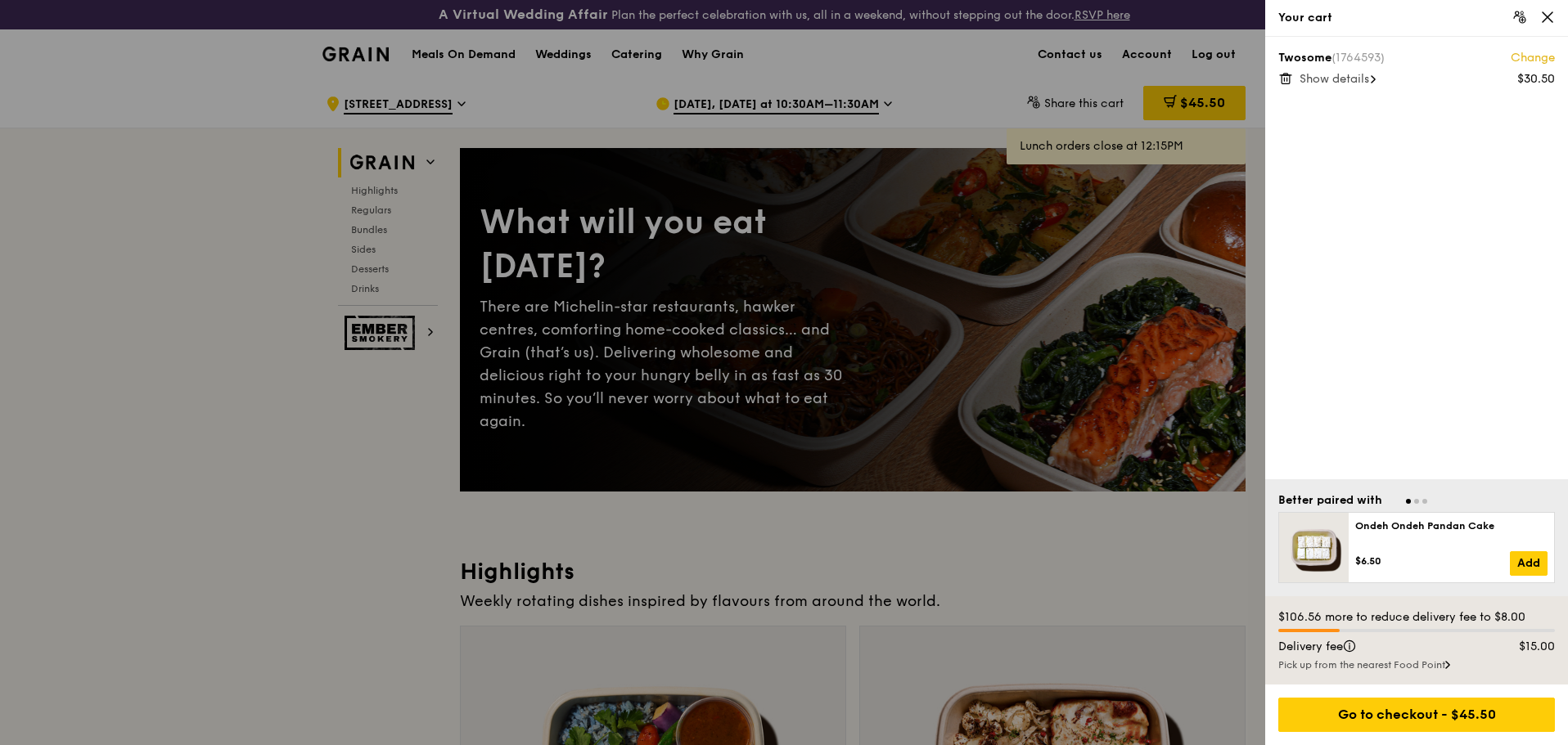
click at [1328, 88] on div "Twosome (1764593) Change $30.50 Show details" at bounding box center [1416, 258] width 303 height 442
click at [1336, 81] on span "Show details" at bounding box center [1334, 79] width 69 height 14
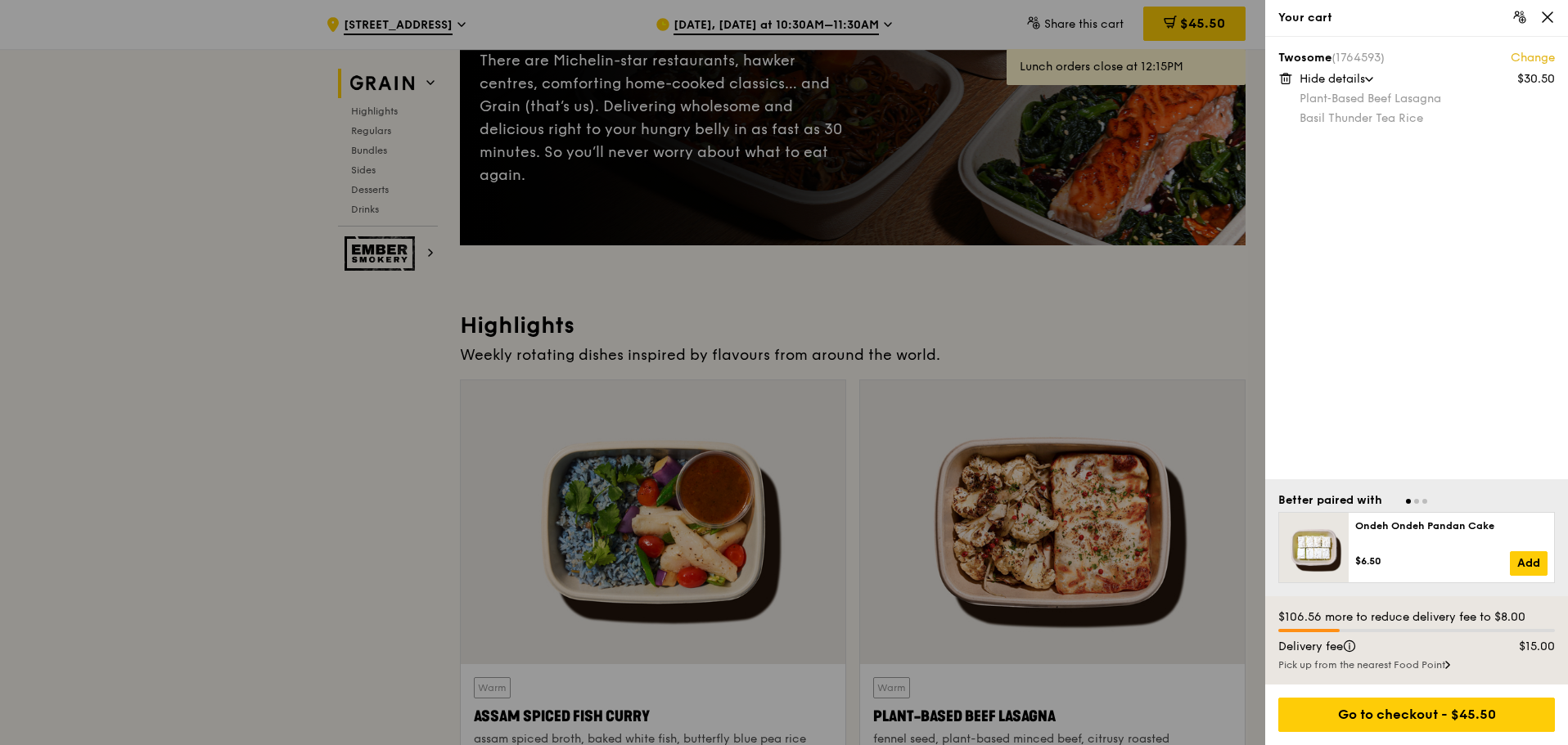
scroll to position [409, 0]
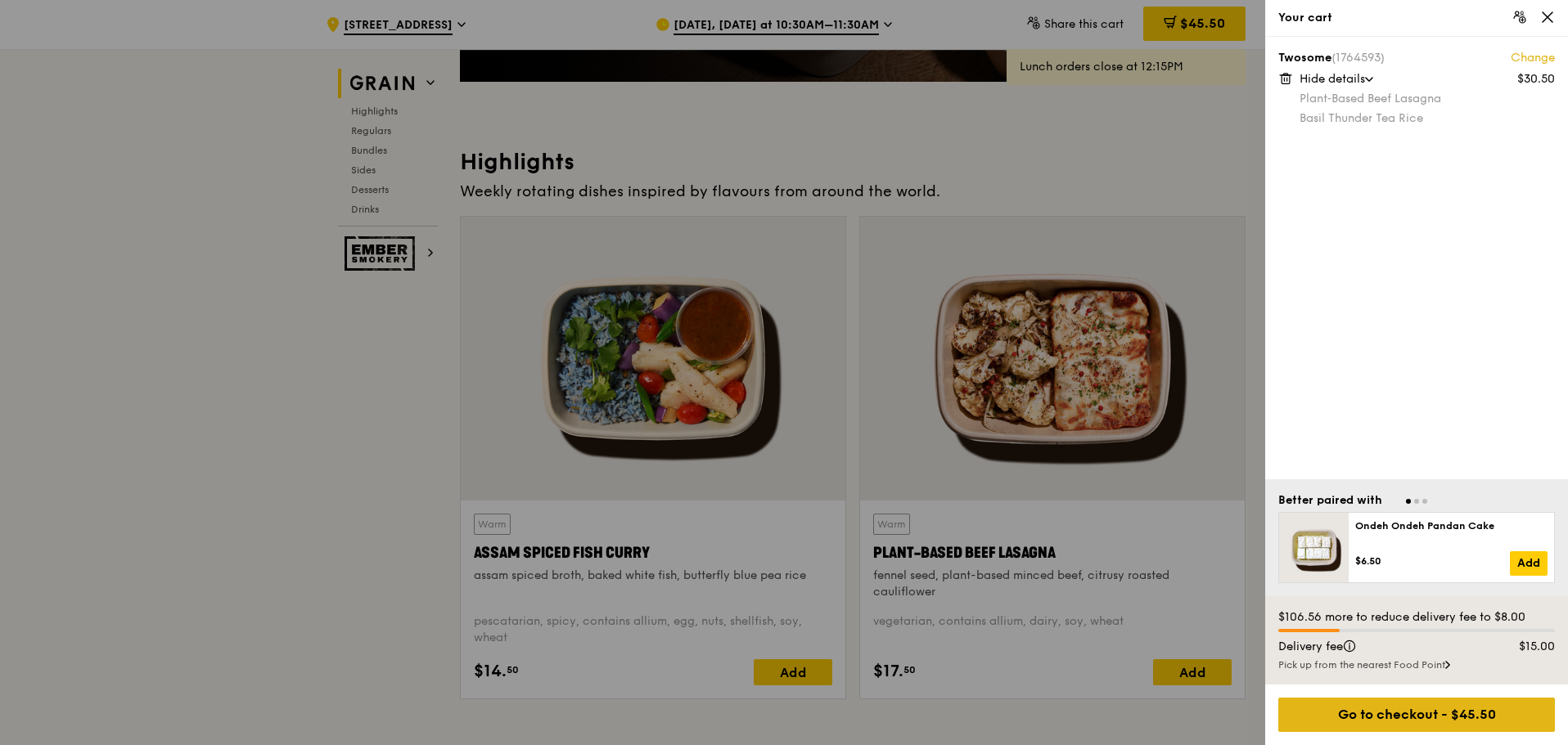
click at [1450, 716] on div "Go to checkout - $45.50" at bounding box center [1416, 714] width 277 height 34
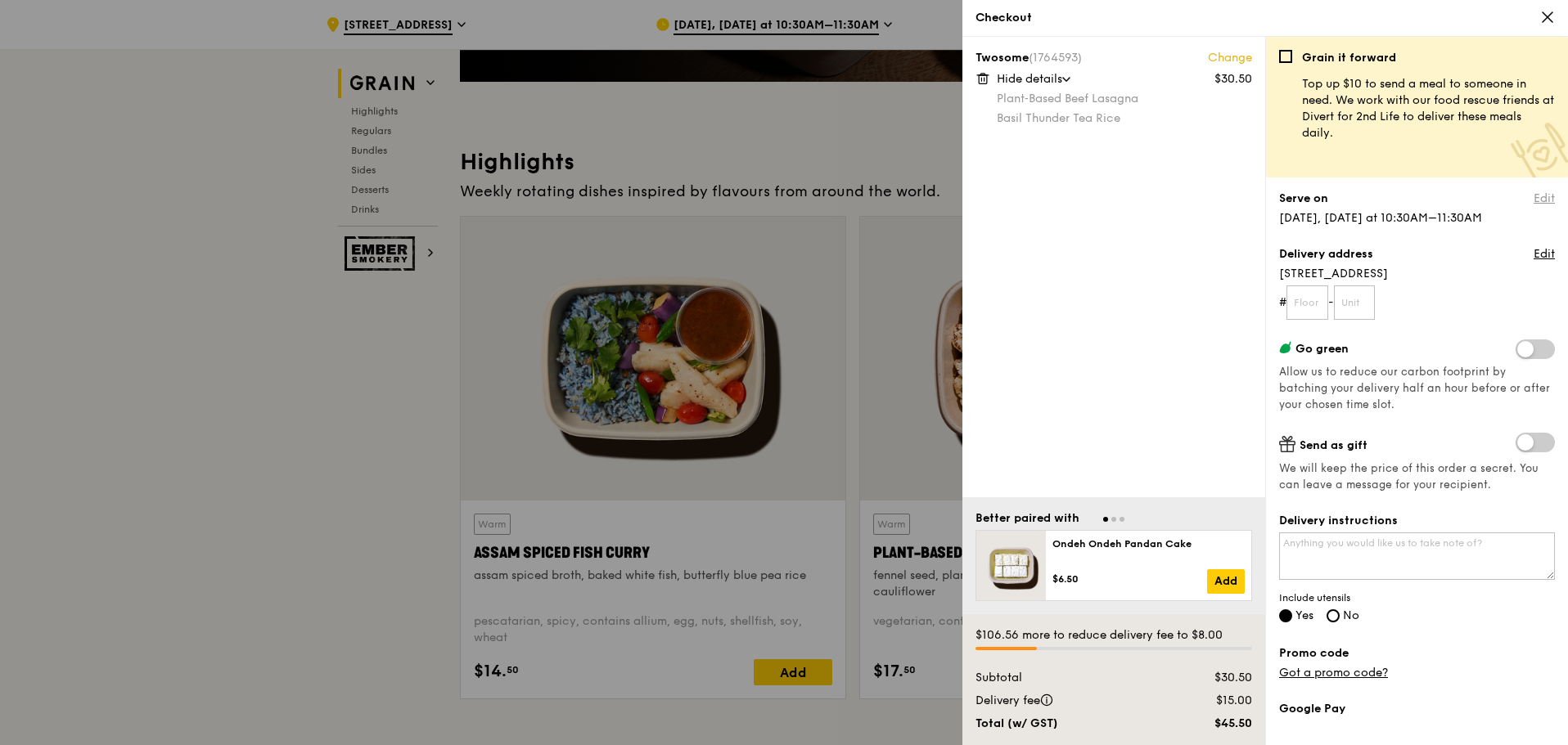
click at [1534, 201] on link "Edit" at bounding box center [1544, 199] width 21 height 17
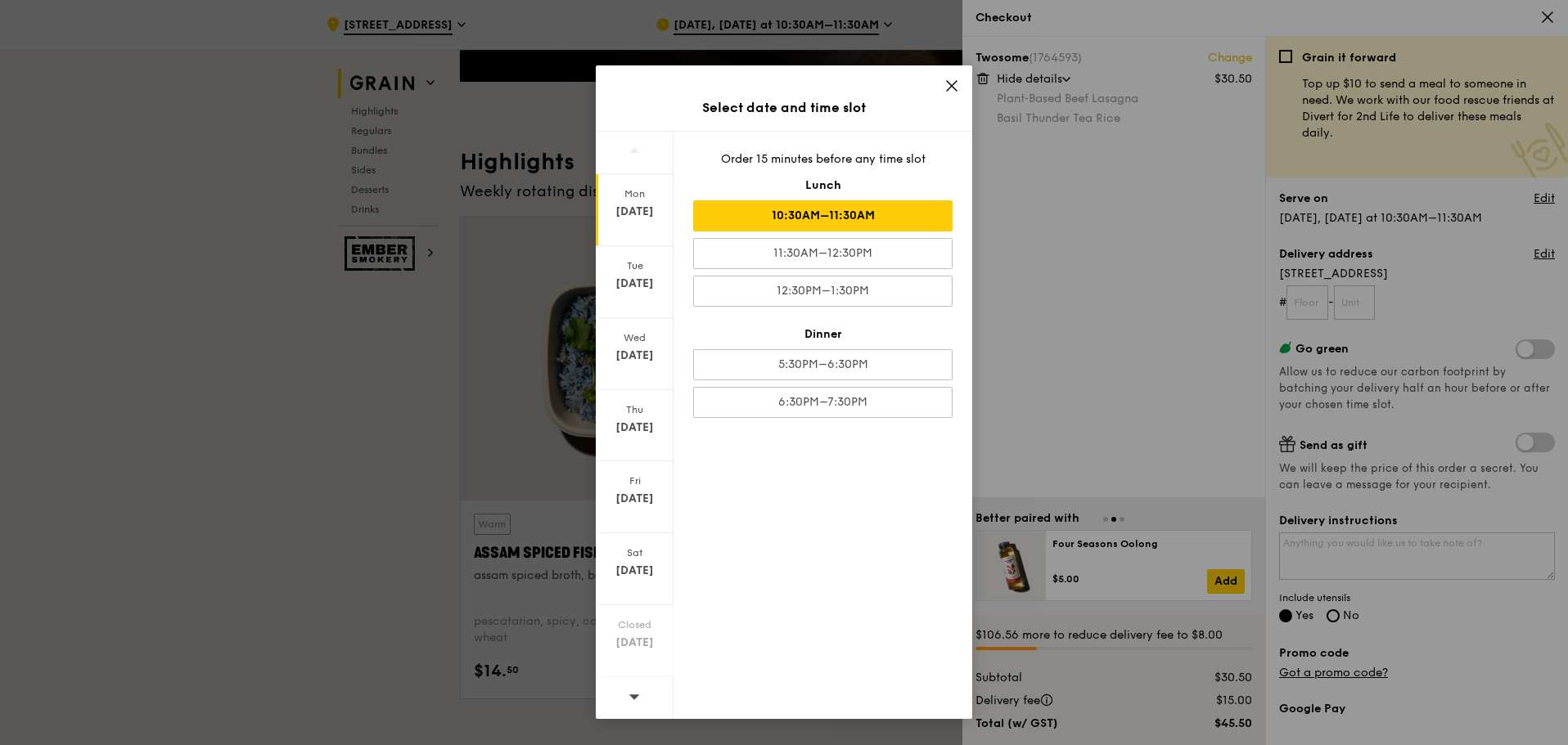
click at [1532, 194] on div "Select date and time slot [DATE] [DATE] [DATE] [DATE] [DATE] [DATE] Closed [DAT…" at bounding box center [784, 372] width 1568 height 745
click at [958, 300] on div "Order 15 minutes before any time slot Lunch 10:30AM–11:30AM 11:30AM–12:30PM 12:…" at bounding box center [823, 425] width 299 height 588
click at [953, 88] on icon at bounding box center [952, 86] width 10 height 10
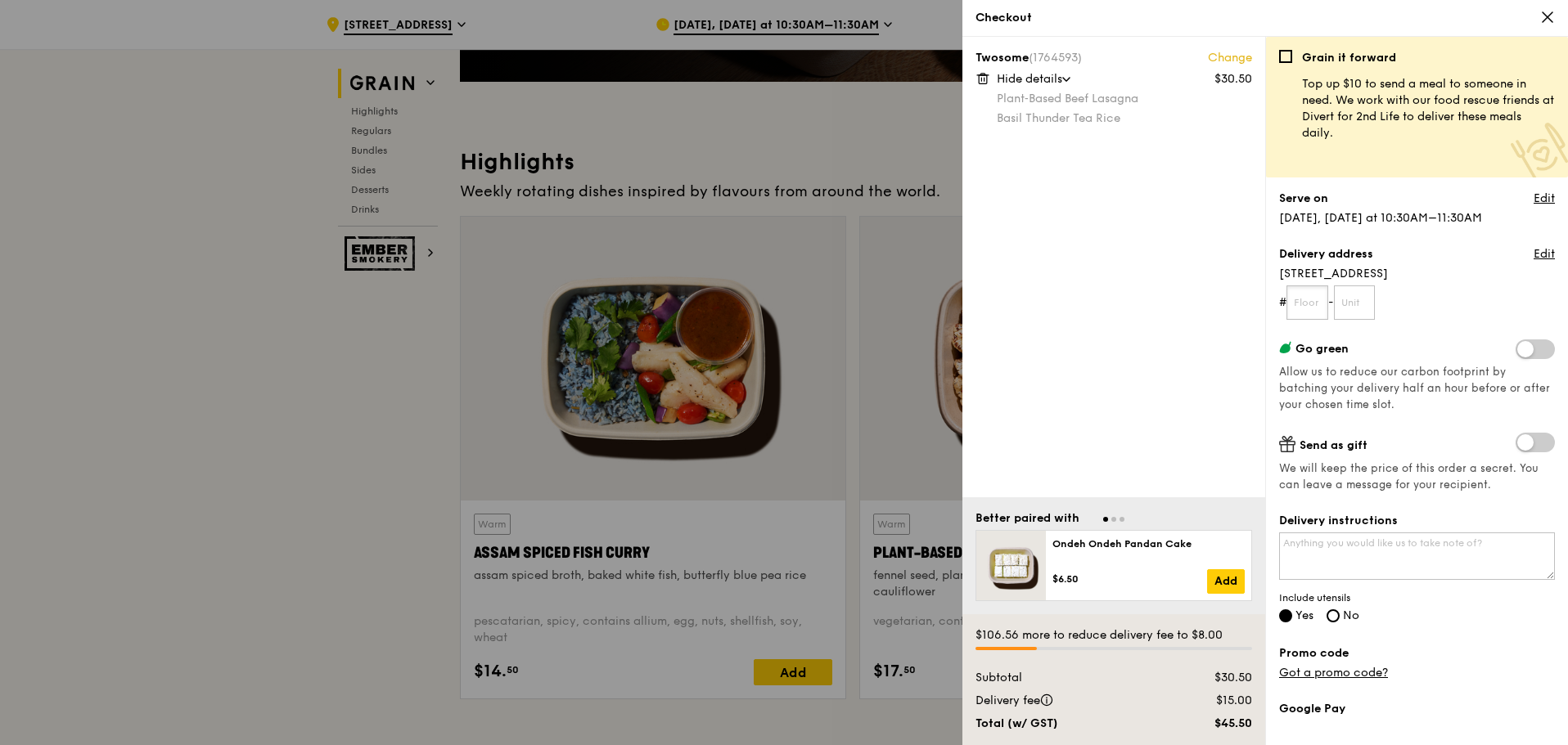
click at [1301, 302] on input "text" at bounding box center [1307, 303] width 42 height 34
type input "00"
click at [1186, 420] on div "Twosome (1764593) Change $30.50 Hide details Plant‑Based Beef Lasagna Basil Thu…" at bounding box center [1114, 267] width 303 height 461
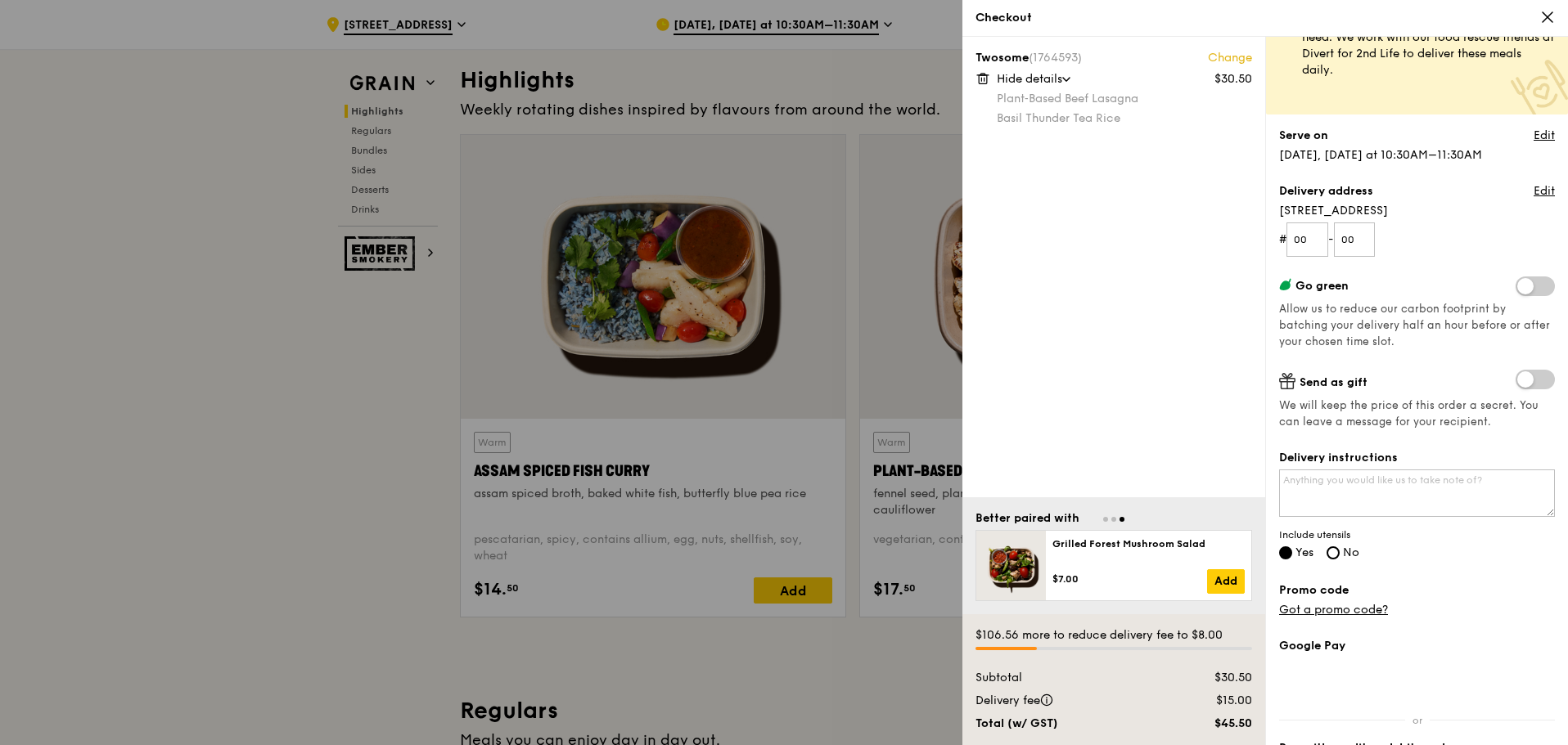
scroll to position [81, 0]
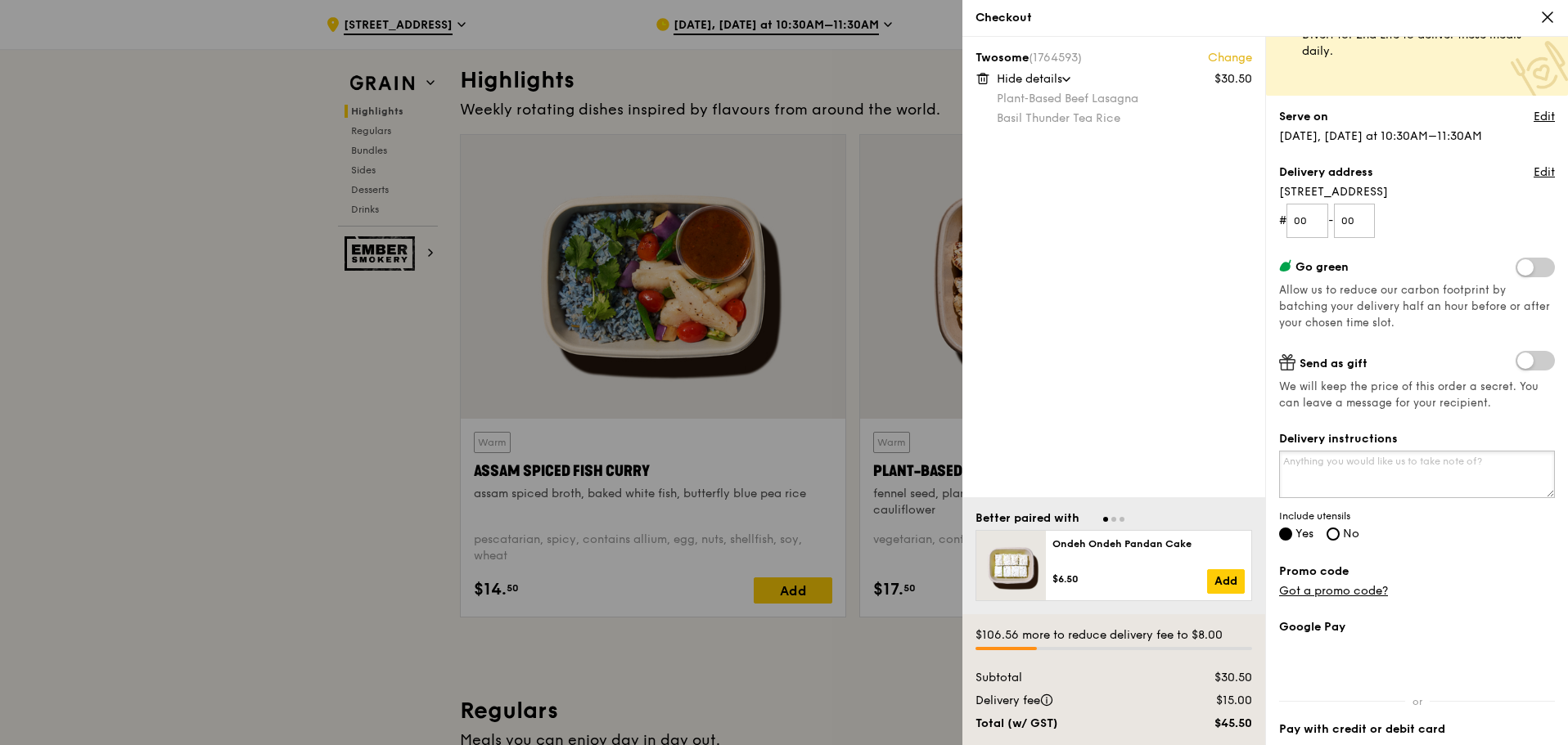
click at [1363, 455] on textarea "Delivery instructions" at bounding box center [1417, 474] width 276 height 47
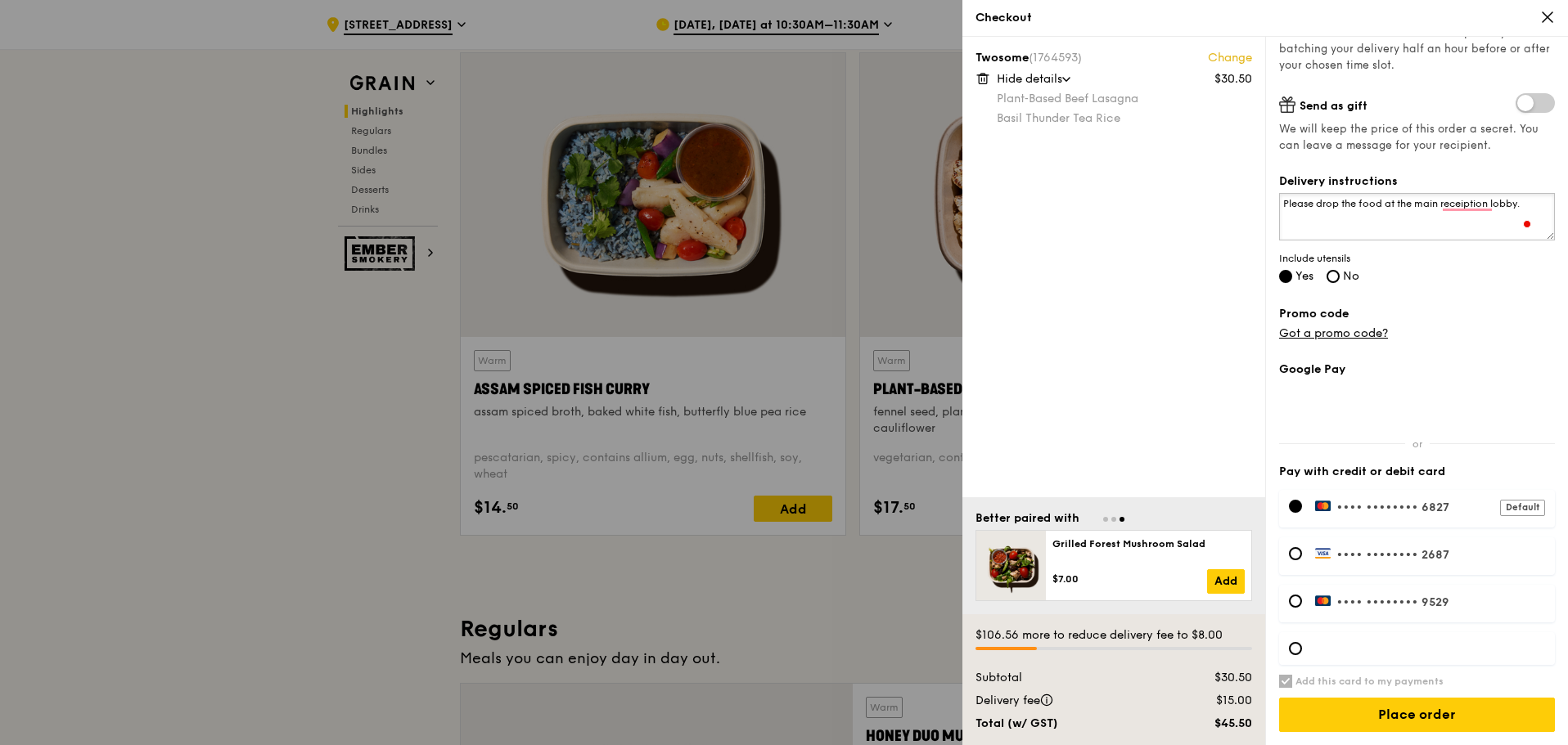
scroll to position [737, 0]
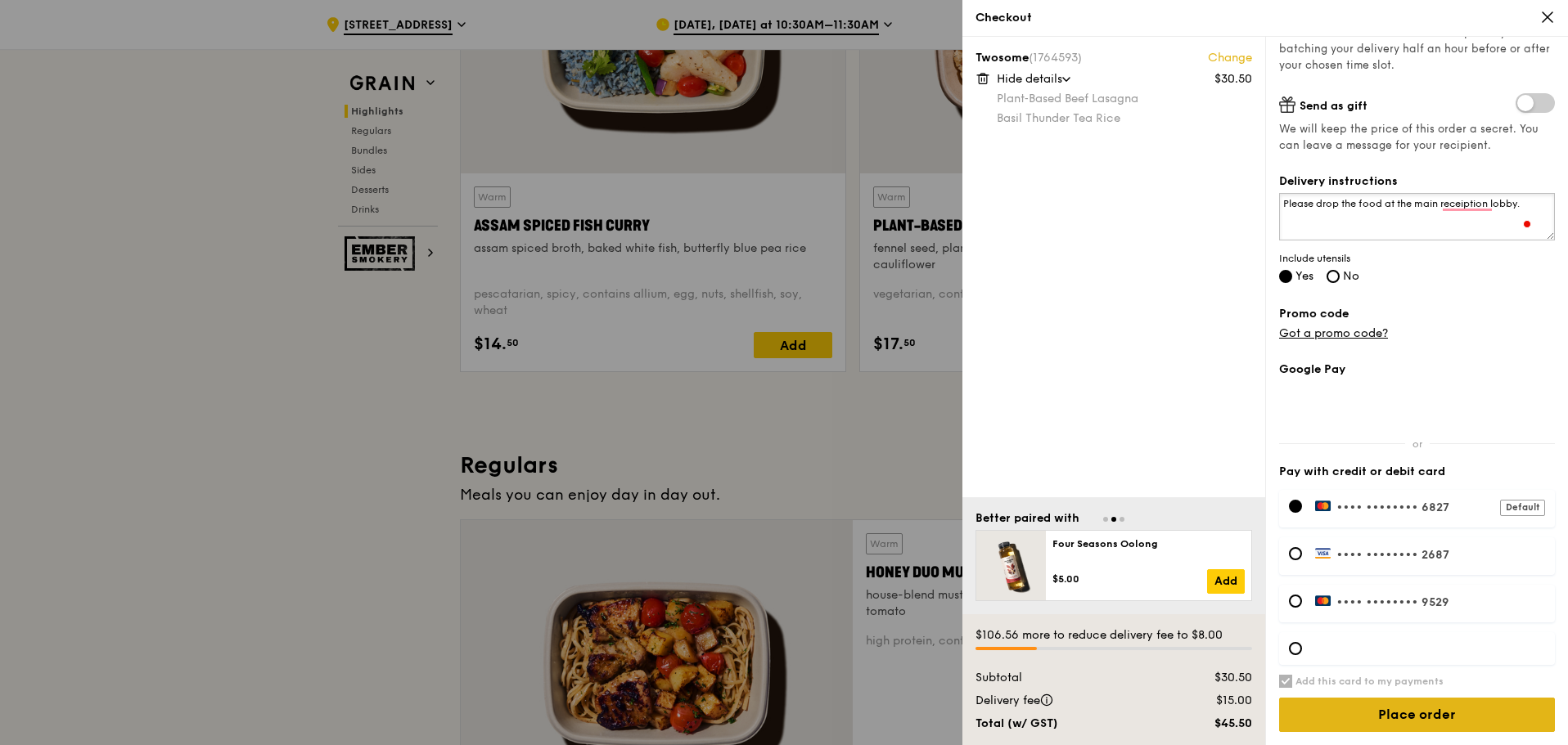
type textarea "Please drop the food at the main receiption lobby."
click at [1437, 718] on input "Place order" at bounding box center [1417, 714] width 276 height 34
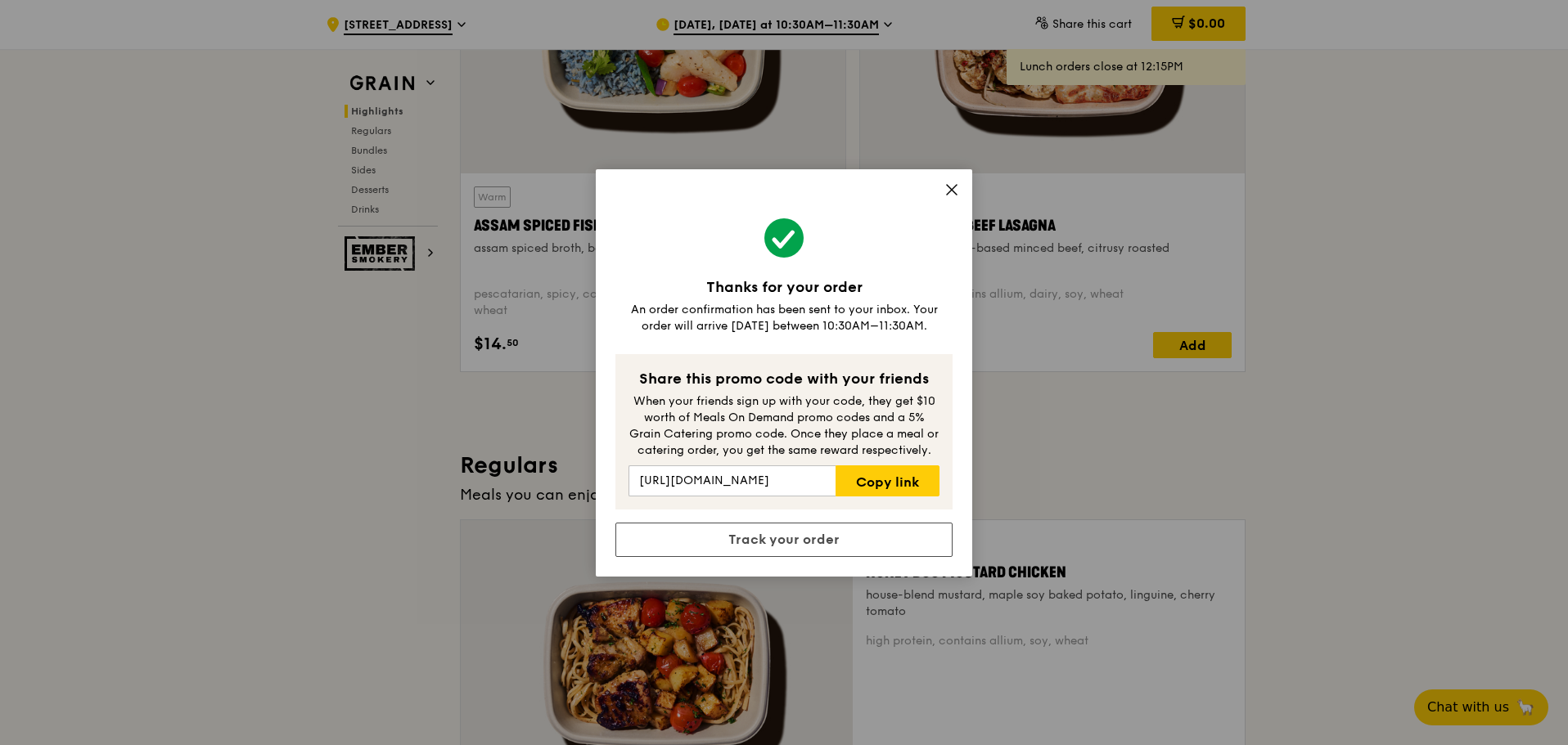
click at [956, 185] on icon at bounding box center [952, 190] width 10 height 10
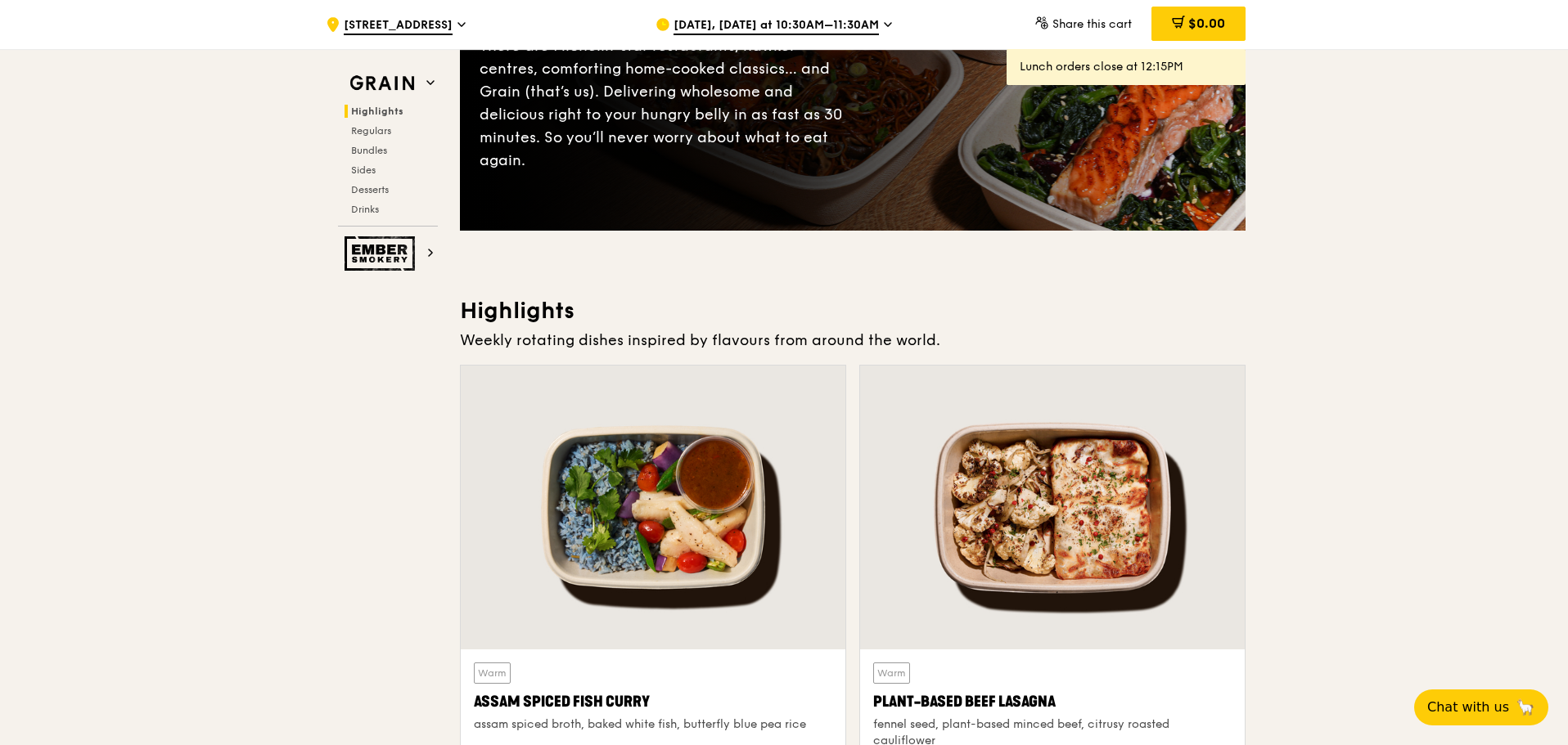
scroll to position [0, 0]
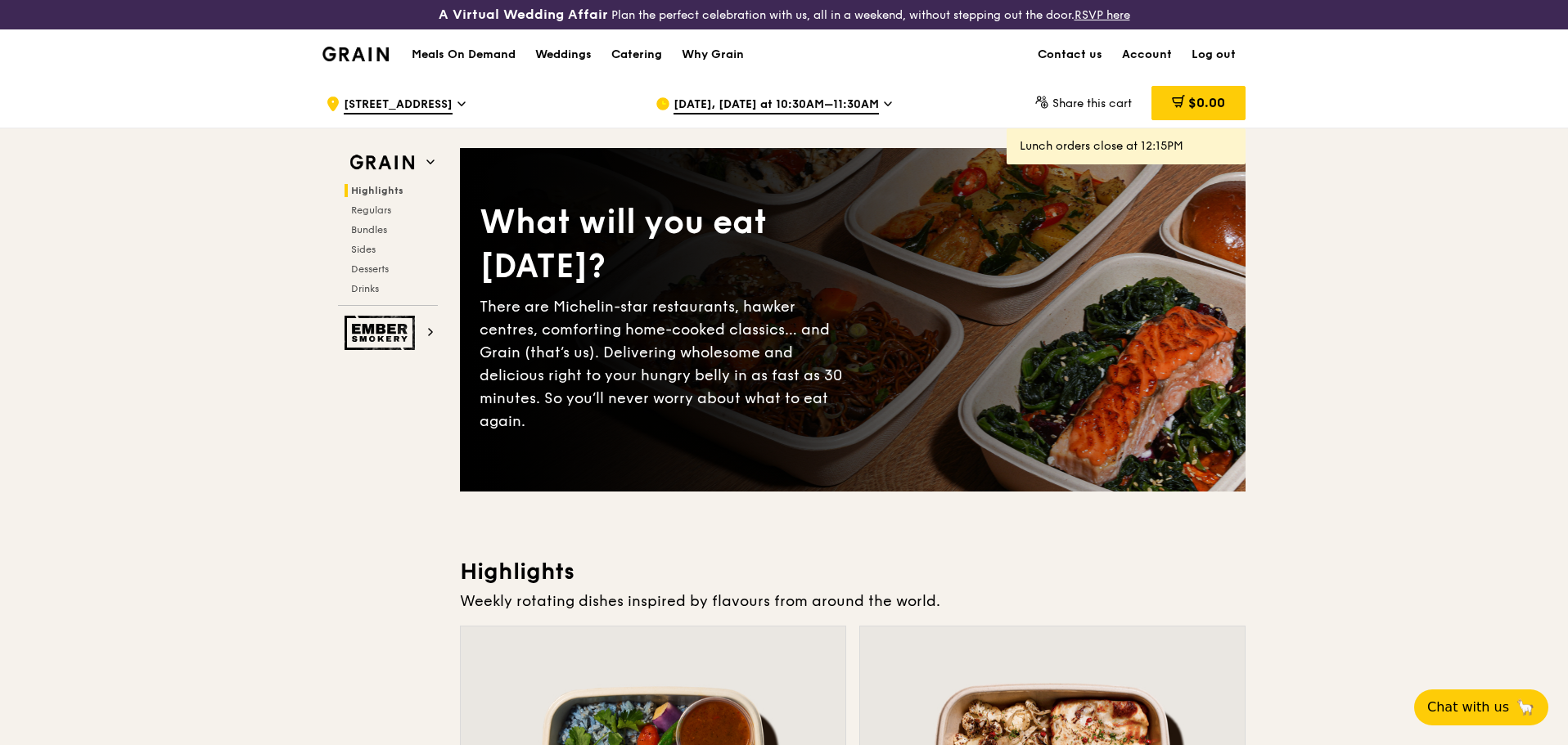
click at [1208, 53] on link "Log out" at bounding box center [1213, 55] width 64 height 49
